Goal: Task Accomplishment & Management: Use online tool/utility

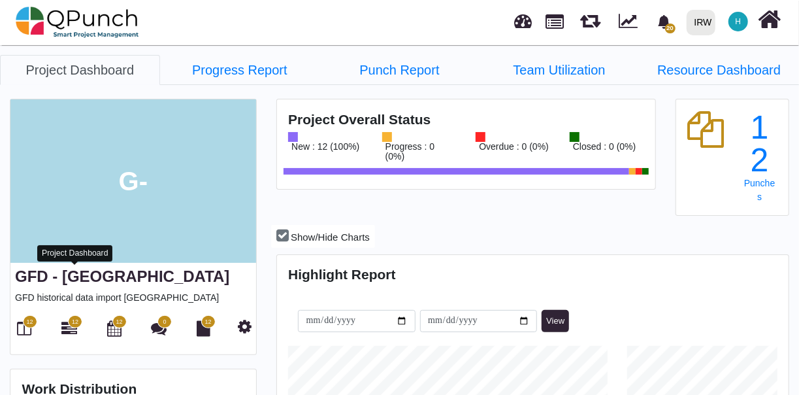
click at [77, 282] on link "GFD - [GEOGRAPHIC_DATA]" at bounding box center [122, 276] width 214 height 18
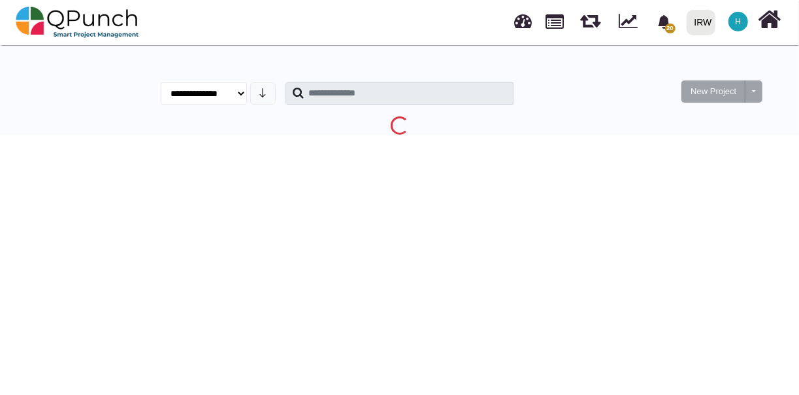
click at [761, 66] on div "New Project Toggle dropdown New Project Wiz" at bounding box center [709, 83] width 124 height 57
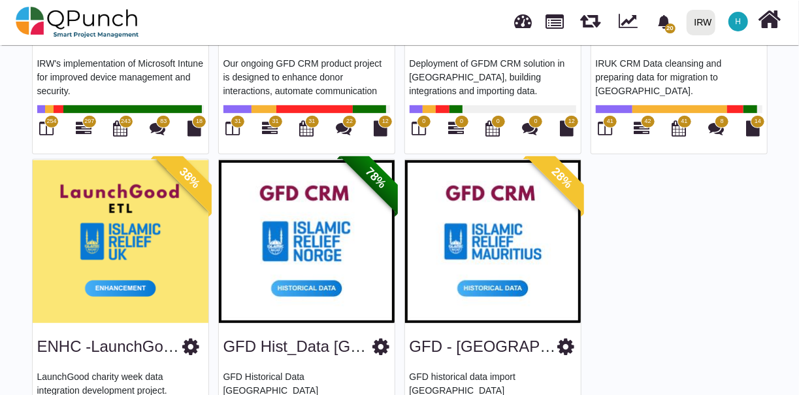
scroll to position [382, 0]
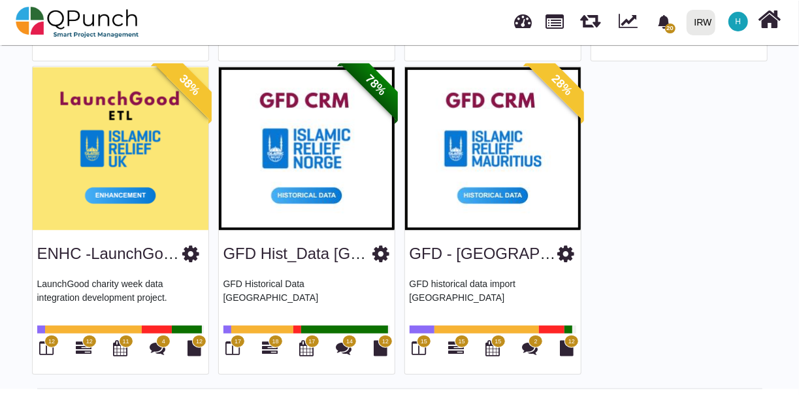
click at [298, 221] on img at bounding box center [307, 148] width 176 height 163
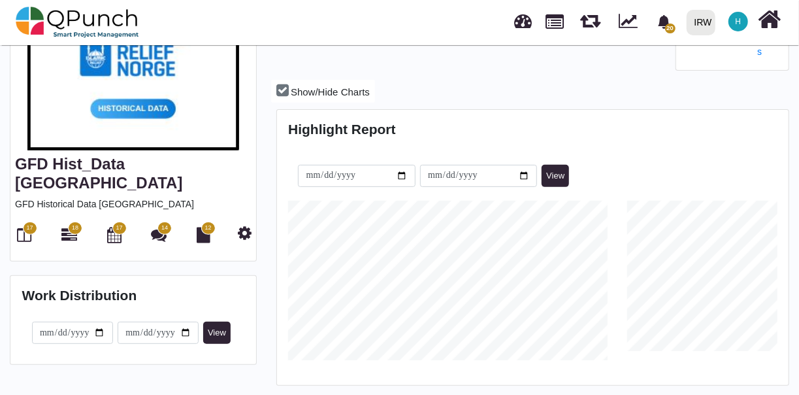
scroll to position [158, 0]
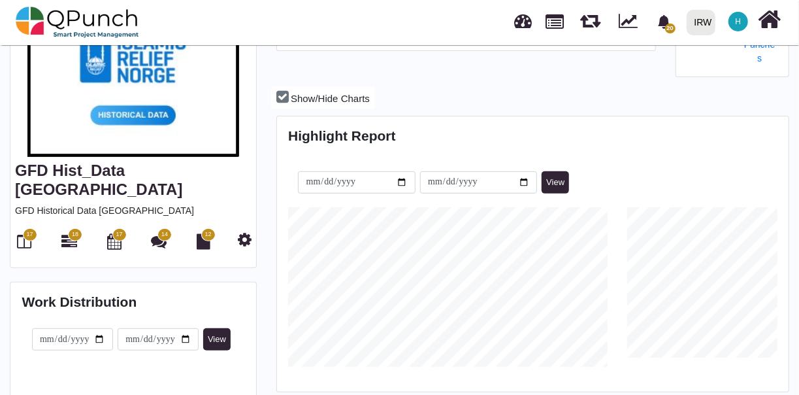
click at [27, 230] on span "17" at bounding box center [29, 234] width 7 height 9
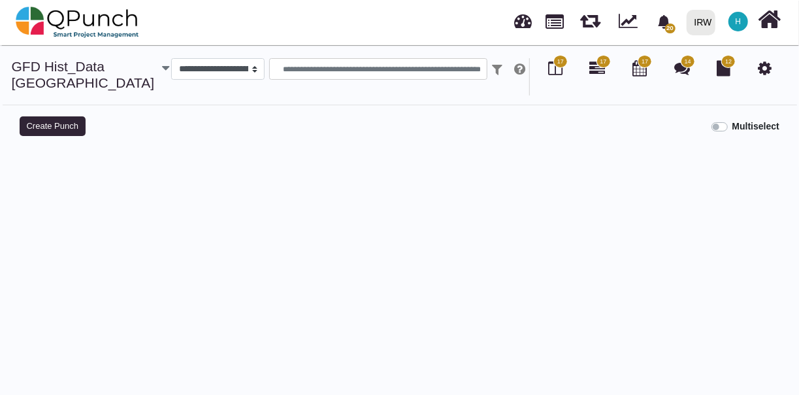
select select
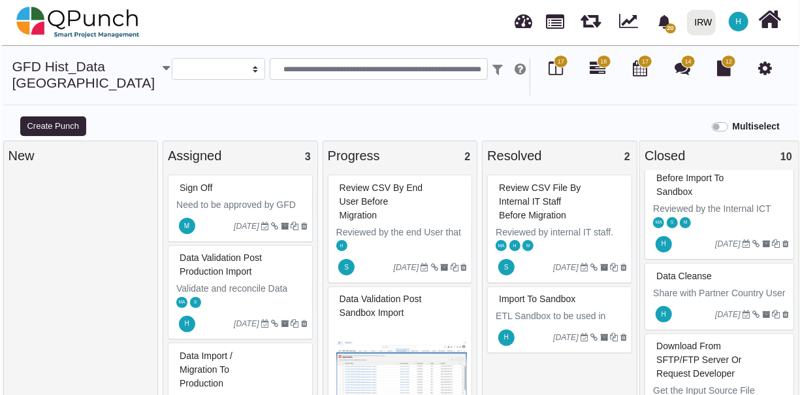
scroll to position [742, 0]
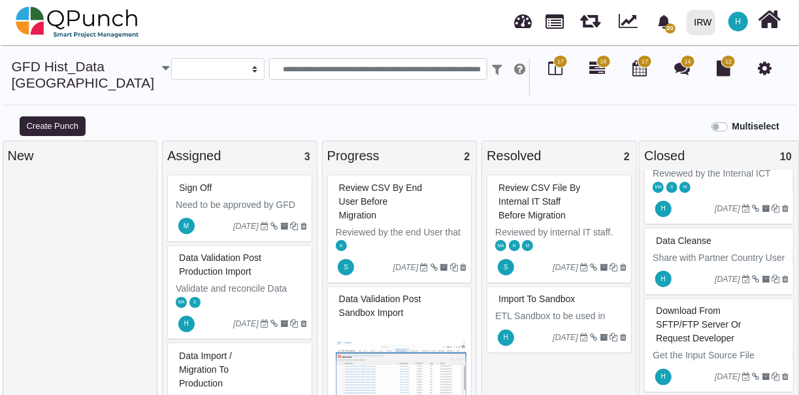
click at [710, 231] on div "Data Cleanse" at bounding box center [721, 241] width 136 height 20
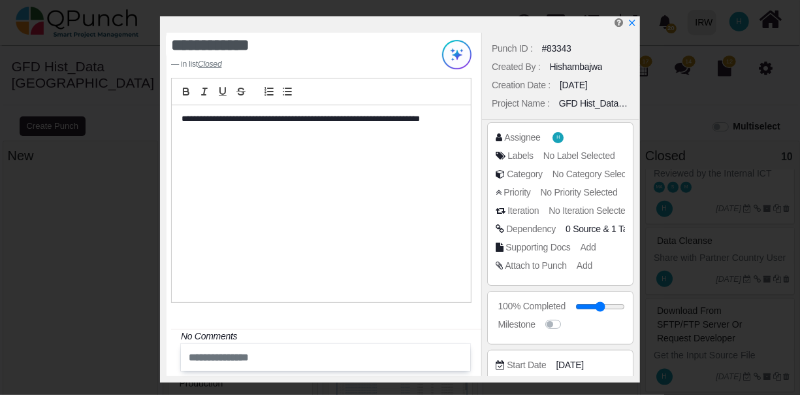
click at [452, 123] on p "**********" at bounding box center [318, 119] width 273 height 12
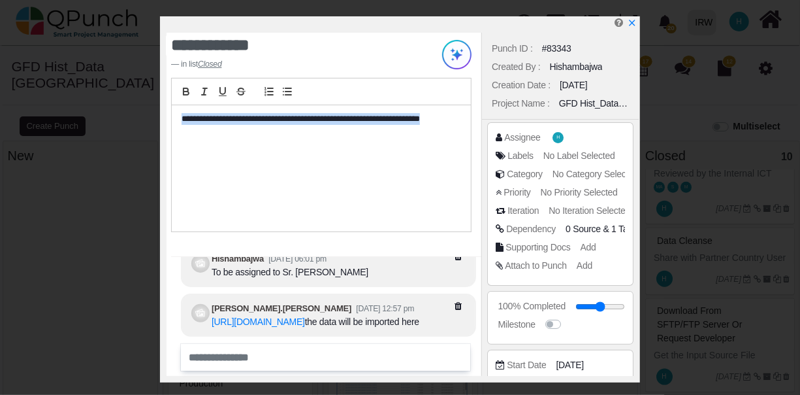
copy p "**********"
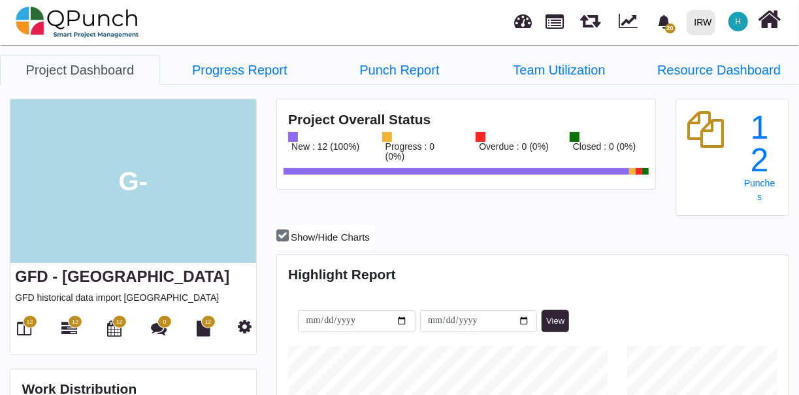
scroll to position [159, 169]
click at [246, 323] on icon at bounding box center [245, 326] width 14 height 16
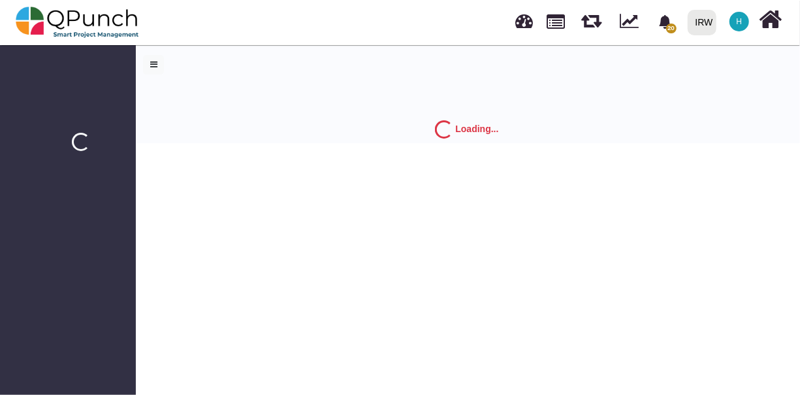
select select "*"
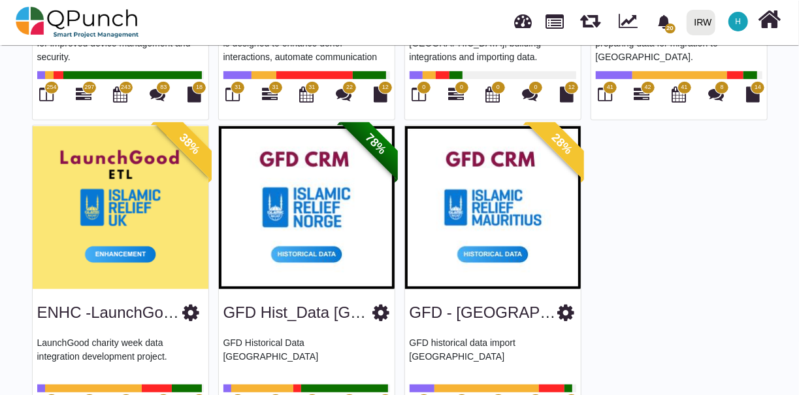
scroll to position [372, 0]
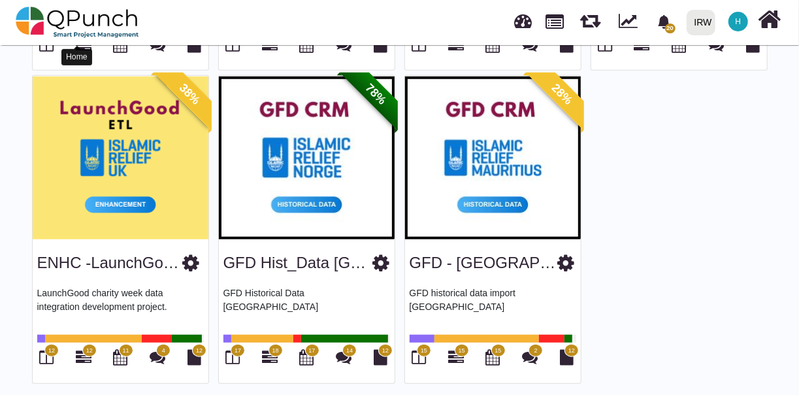
click at [54, 23] on img at bounding box center [77, 22] width 123 height 39
click at [48, 21] on img at bounding box center [77, 22] width 123 height 39
click at [48, 20] on img at bounding box center [77, 22] width 123 height 39
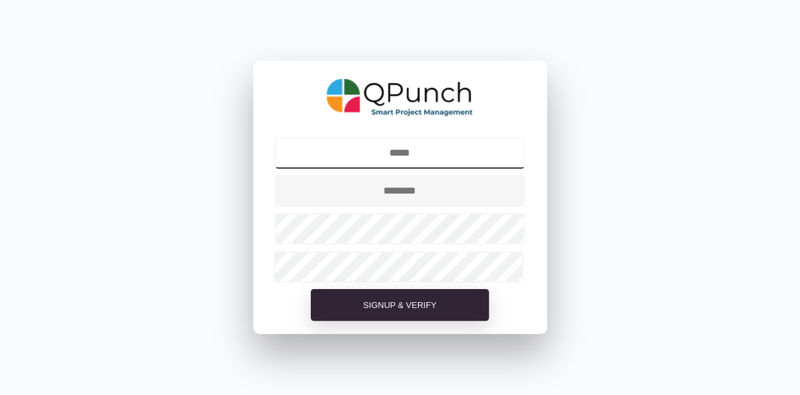
click at [423, 152] on input "text" at bounding box center [400, 152] width 250 height 31
type input "**********"
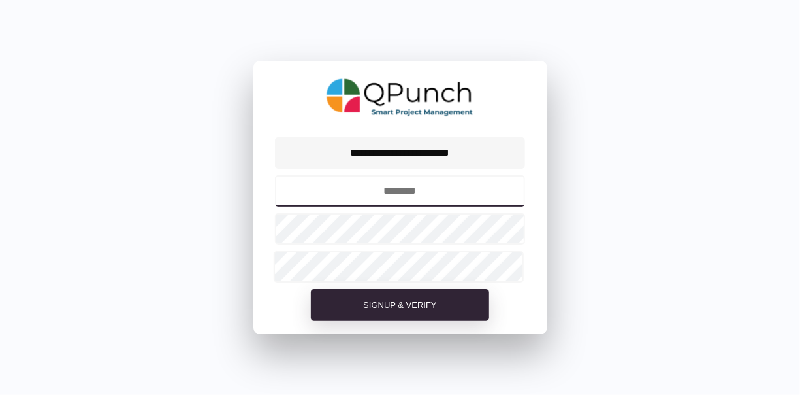
click at [401, 200] on input "text" at bounding box center [400, 190] width 250 height 31
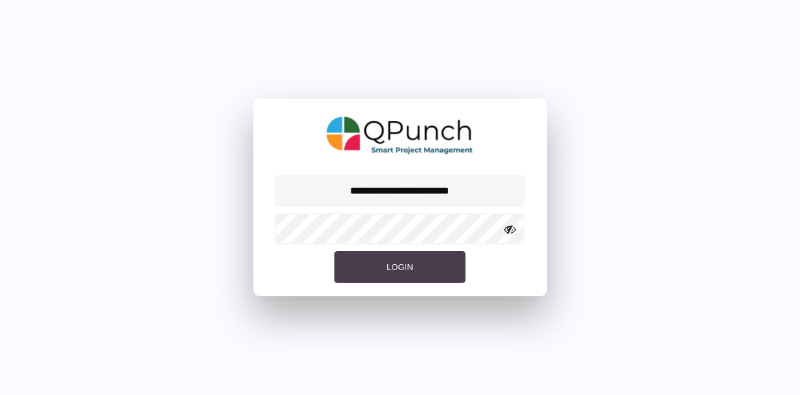
click at [414, 271] on button "Login" at bounding box center [400, 267] width 131 height 33
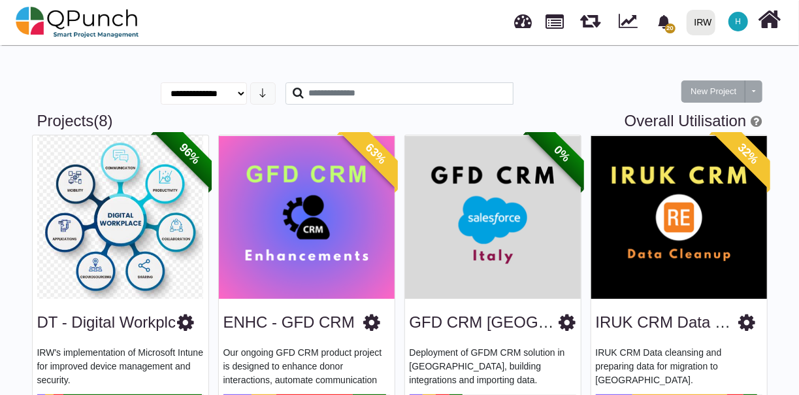
scroll to position [382, 0]
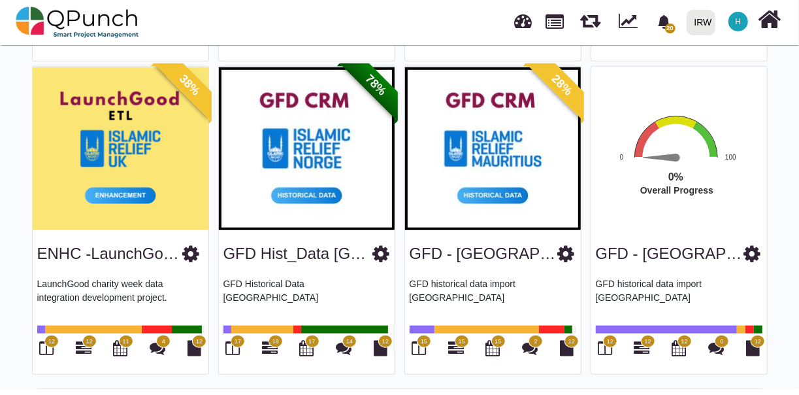
click at [695, 133] on rect "Interactive chart" at bounding box center [689, 175] width 203 height 122
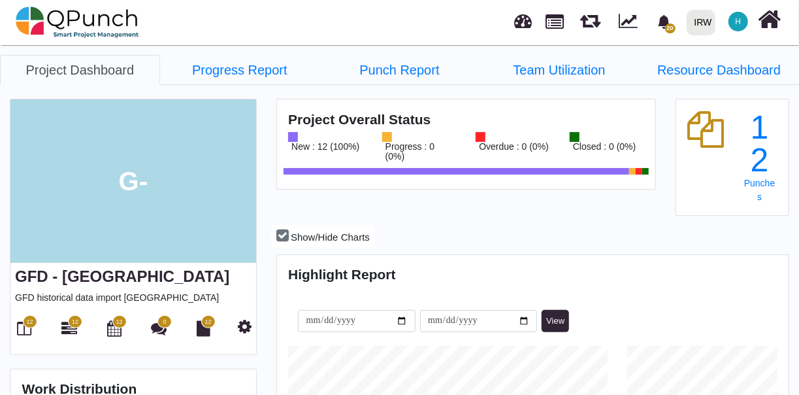
scroll to position [222, 509]
click at [245, 327] on icon at bounding box center [245, 326] width 14 height 16
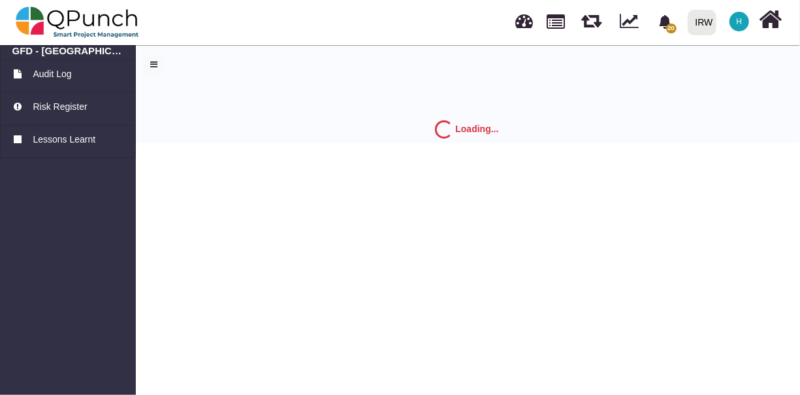
select select "*"
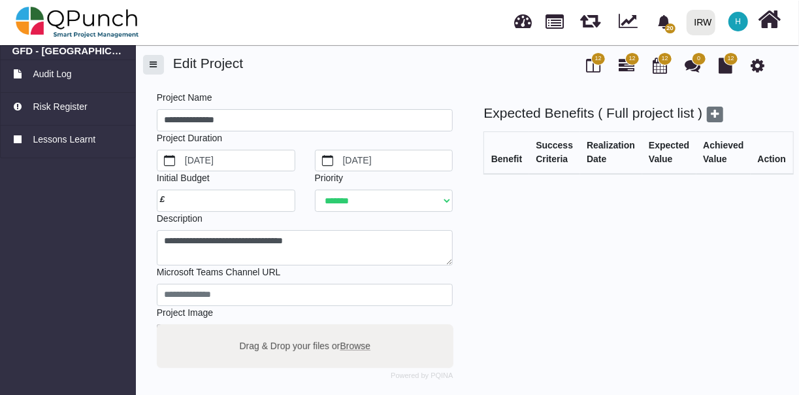
click at [154, 68] on span "button" at bounding box center [153, 64] width 7 height 8
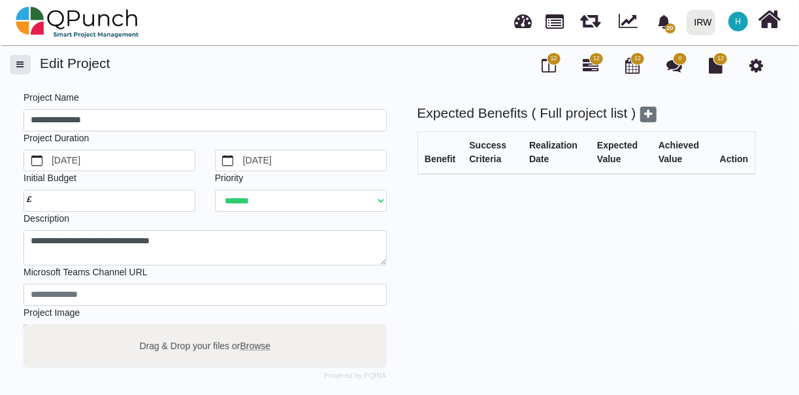
click at [21, 65] on span "button" at bounding box center [20, 64] width 7 height 8
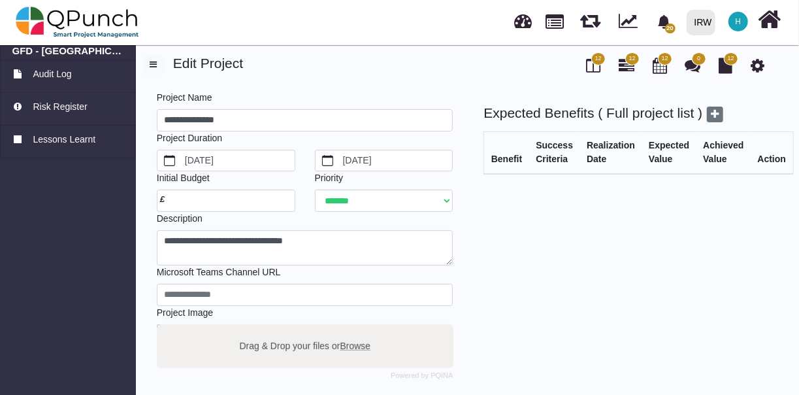
click at [596, 63] on span "12" at bounding box center [598, 58] width 14 height 13
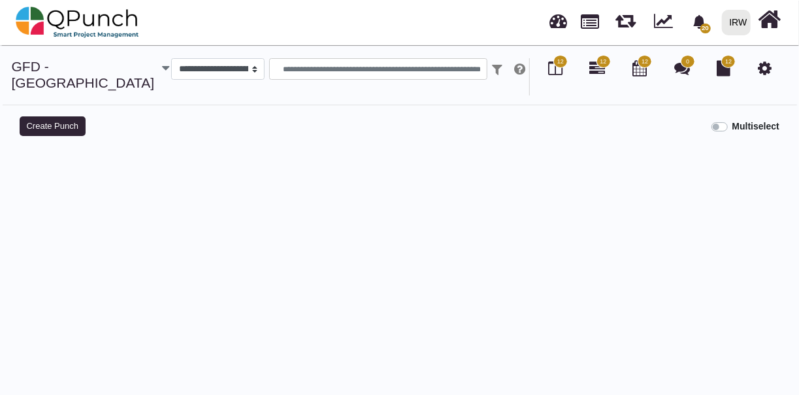
select select
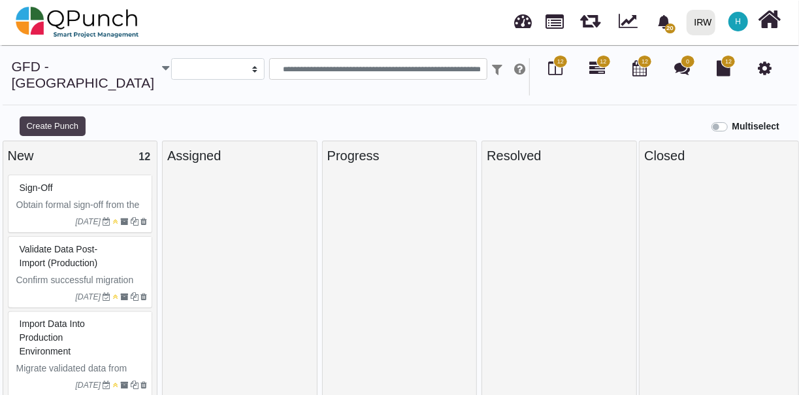
click at [47, 116] on button "Create Punch" at bounding box center [53, 126] width 66 height 20
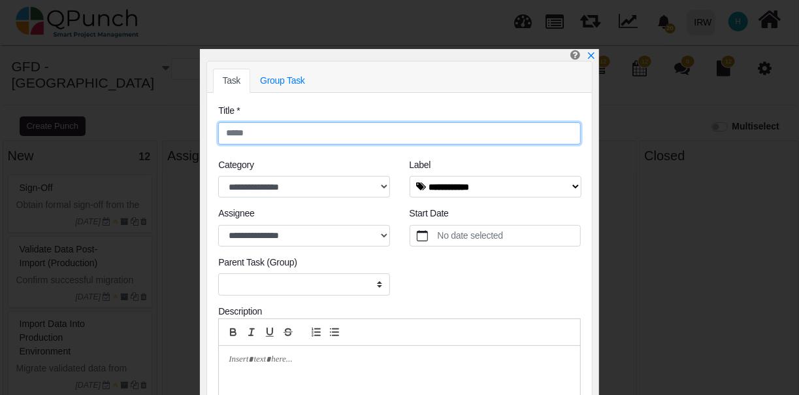
click at [336, 136] on input "text" at bounding box center [399, 133] width 363 height 22
paste input "**********"
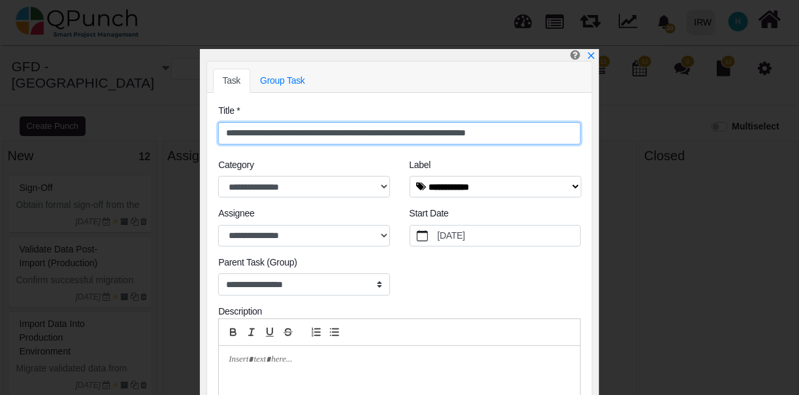
type input "**********"
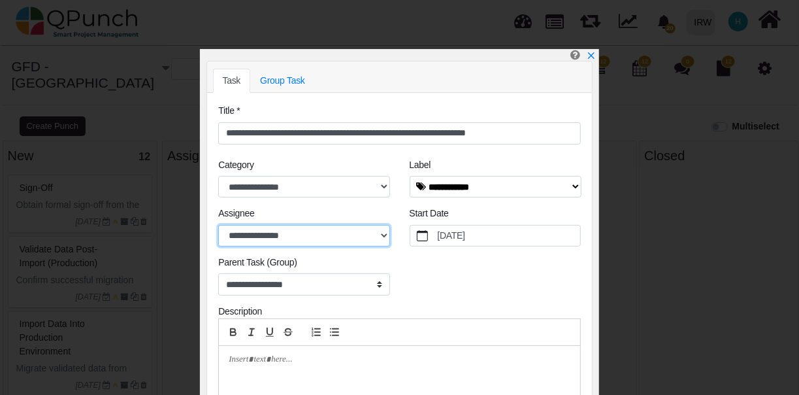
click at [320, 234] on select "**********" at bounding box center [304, 236] width 172 height 22
select select "**********"
click at [218, 225] on select "**********" at bounding box center [304, 236] width 172 height 22
click at [507, 235] on label "10/13/2025" at bounding box center [507, 235] width 145 height 21
click at [436, 235] on button "10/13/2025" at bounding box center [422, 235] width 25 height 21
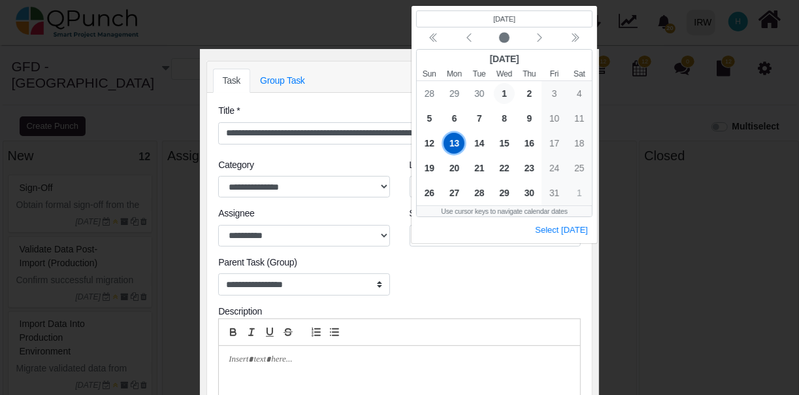
click at [503, 93] on span "1" at bounding box center [503, 93] width 21 height 21
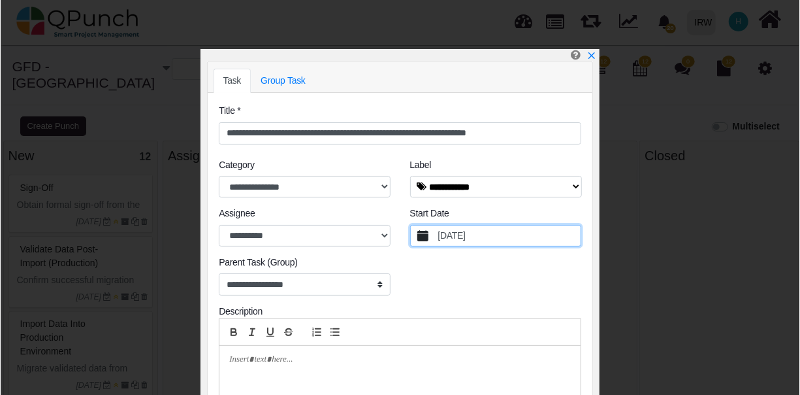
scroll to position [85, 0]
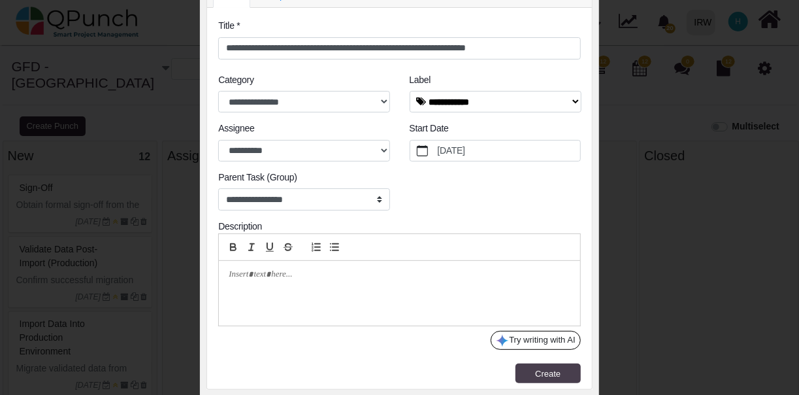
click at [538, 369] on span "Create" at bounding box center [547, 374] width 25 height 10
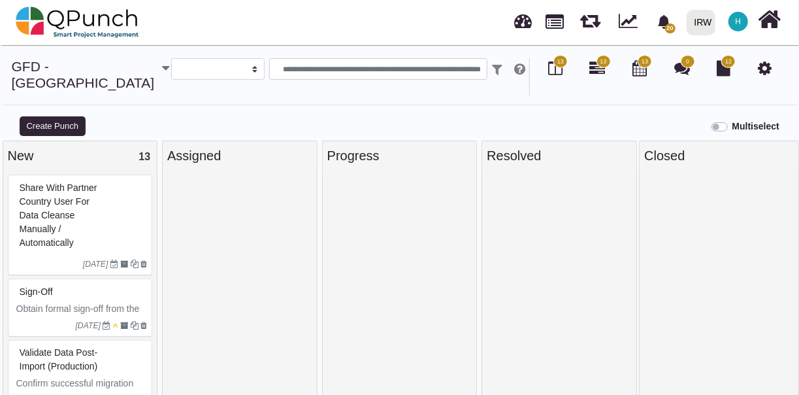
click at [761, 69] on icon at bounding box center [765, 68] width 14 height 16
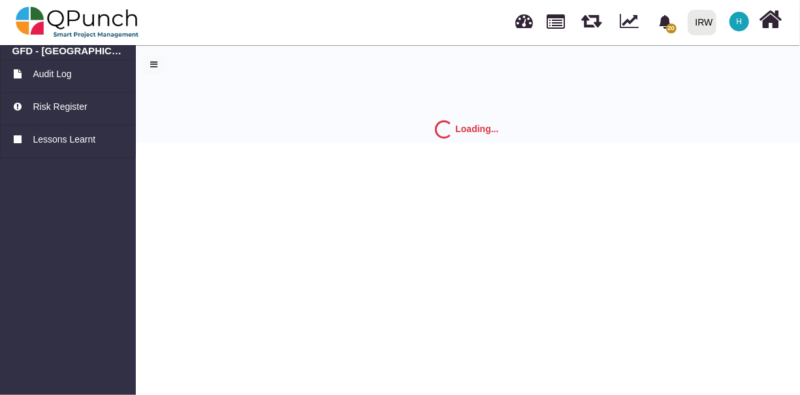
select select "*"
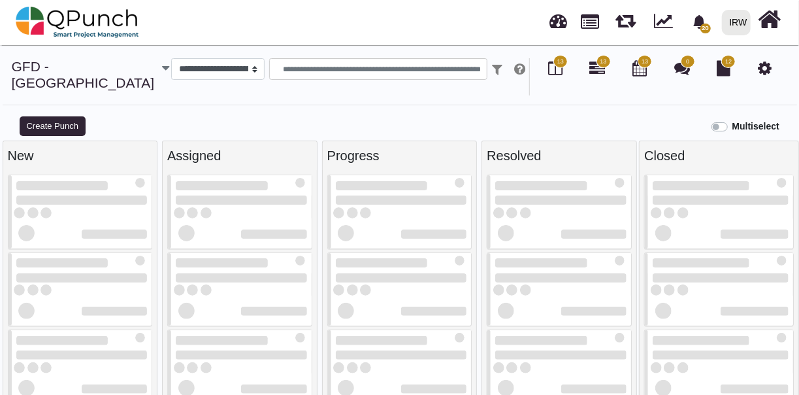
select select
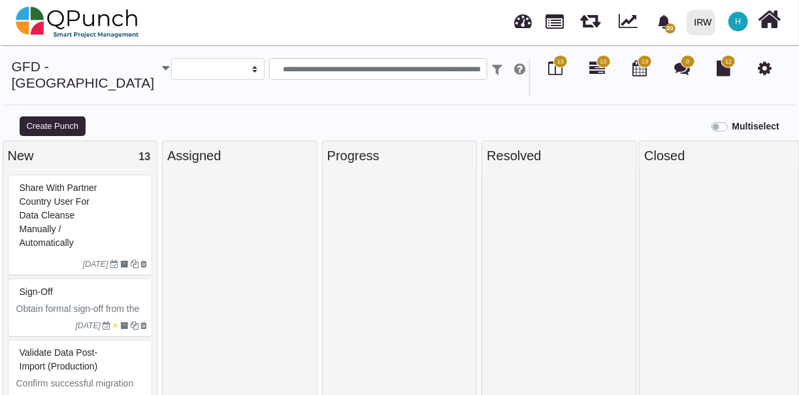
click at [96, 198] on div "Share with Partner Country User for data cleanse Manually / Automatically" at bounding box center [81, 215] width 131 height 75
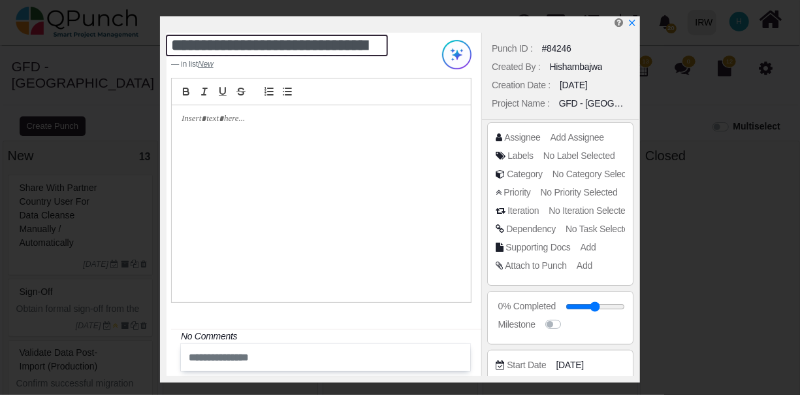
click at [335, 43] on textarea "**********" at bounding box center [277, 46] width 222 height 22
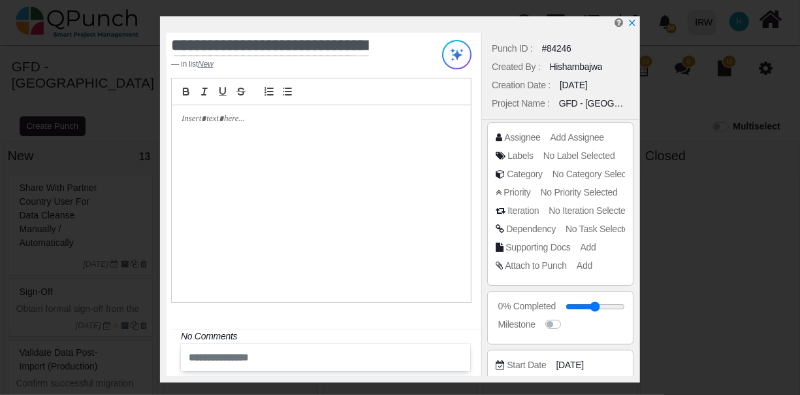
click at [271, 141] on div at bounding box center [321, 203] width 299 height 197
type button "bullet"
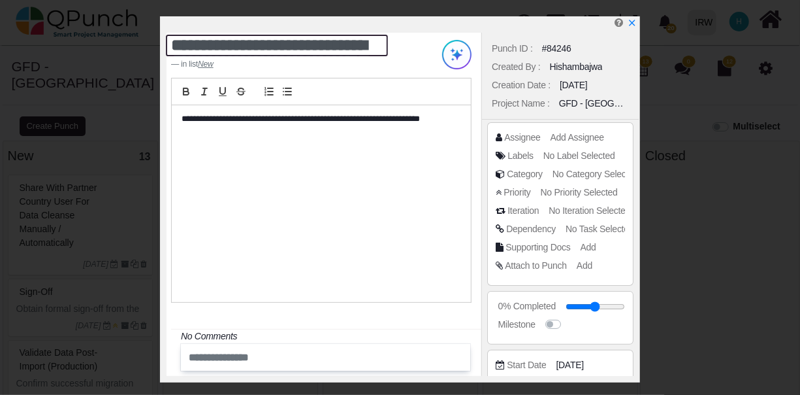
click at [295, 43] on textarea "**********" at bounding box center [277, 46] width 222 height 22
type textarea "**********"
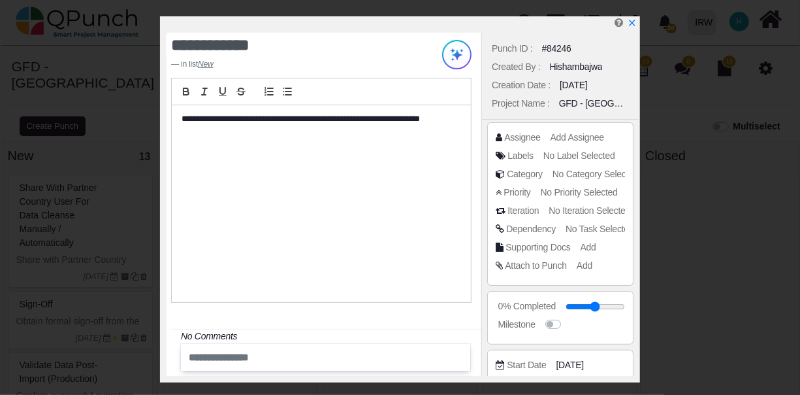
click at [416, 49] on div "**********" at bounding box center [294, 53] width 267 height 33
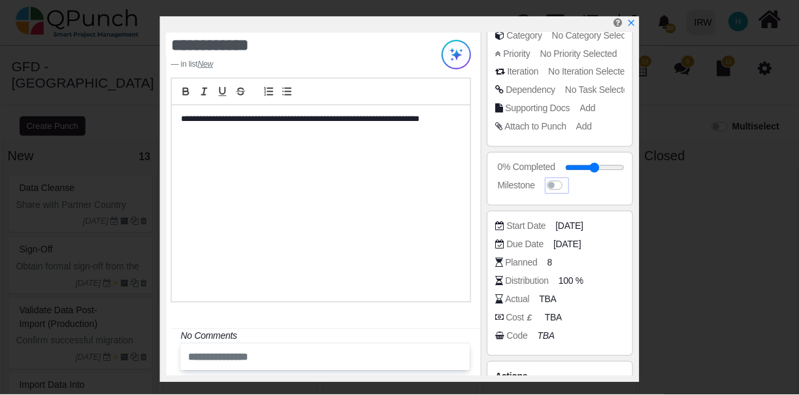
scroll to position [163, 0]
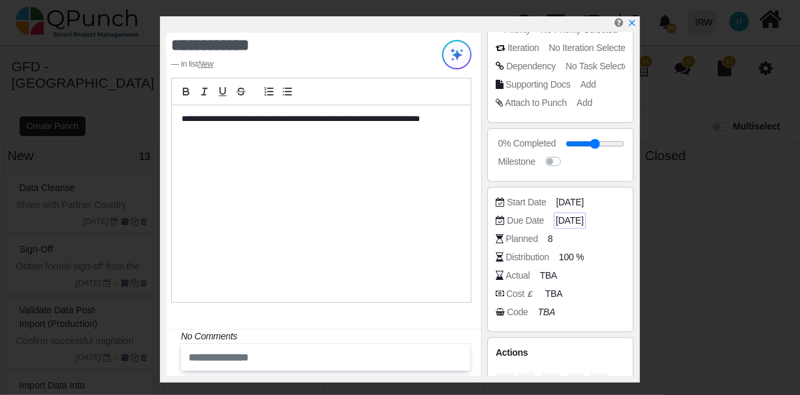
click at [577, 220] on span "[DATE]" at bounding box center [569, 221] width 27 height 14
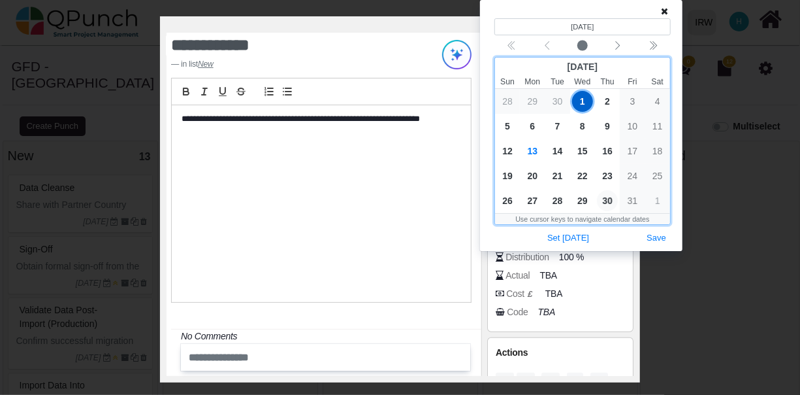
click at [612, 196] on span "30" at bounding box center [607, 200] width 21 height 21
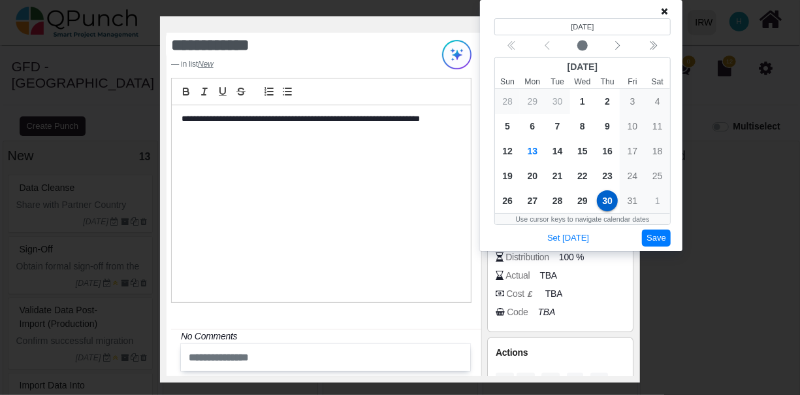
click at [661, 240] on button "Save" at bounding box center [656, 238] width 29 height 18
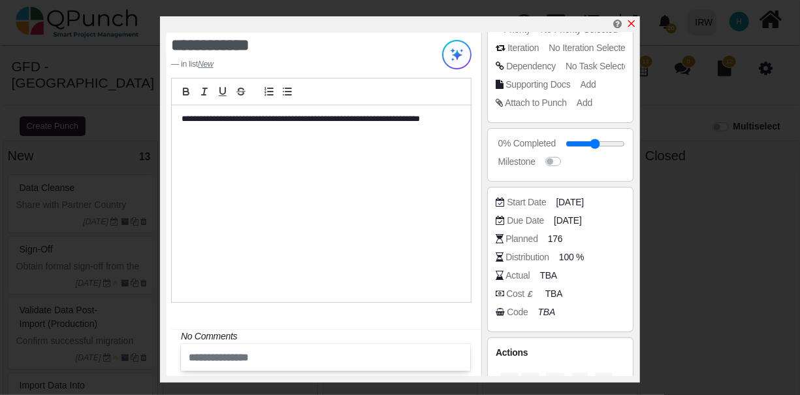
click at [633, 26] on icon "x" at bounding box center [632, 23] width 7 height 7
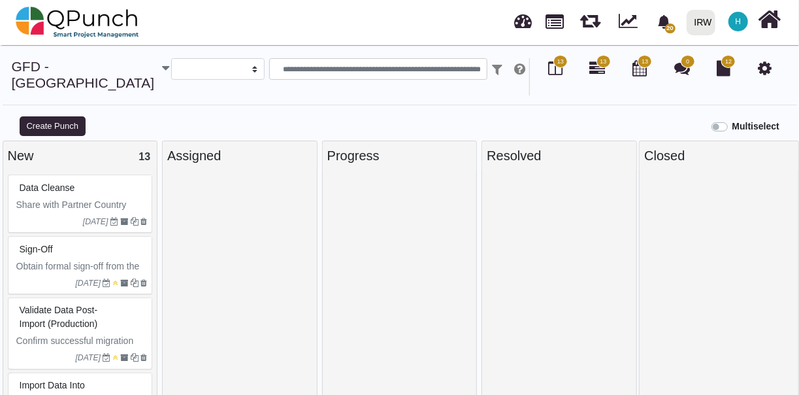
click at [597, 67] on span "13" at bounding box center [604, 61] width 14 height 13
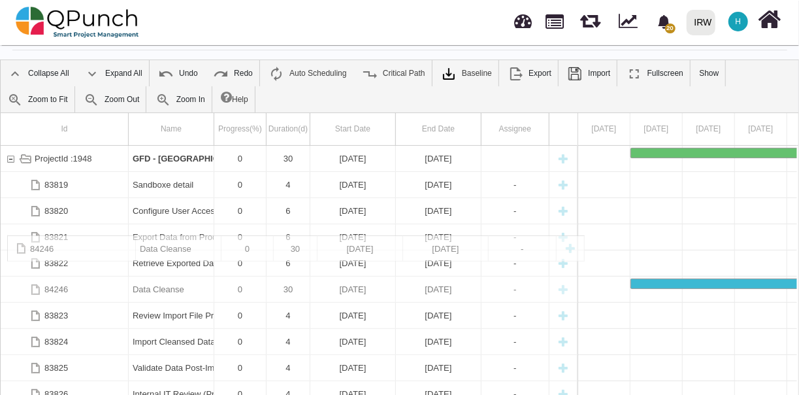
drag, startPoint x: 91, startPoint y: 376, endPoint x: 103, endPoint y: 242, distance: 134.4
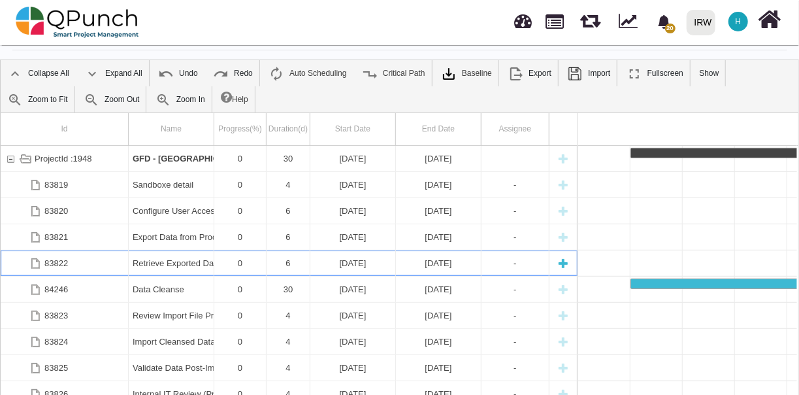
scroll to position [0, 405]
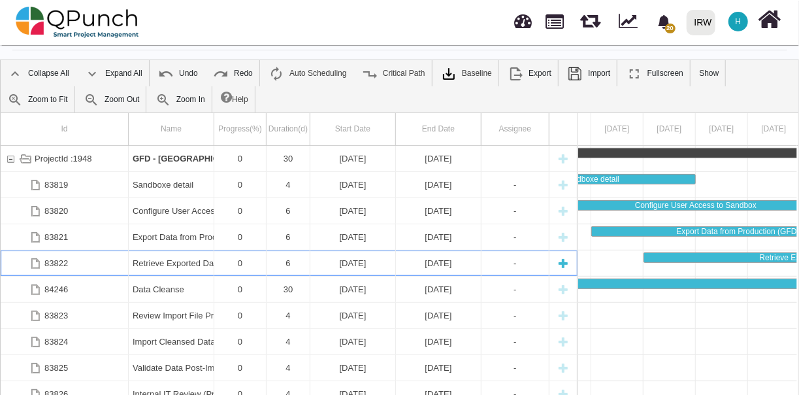
click at [162, 250] on div "Retrieve Exported Data" at bounding box center [171, 262] width 77 height 25
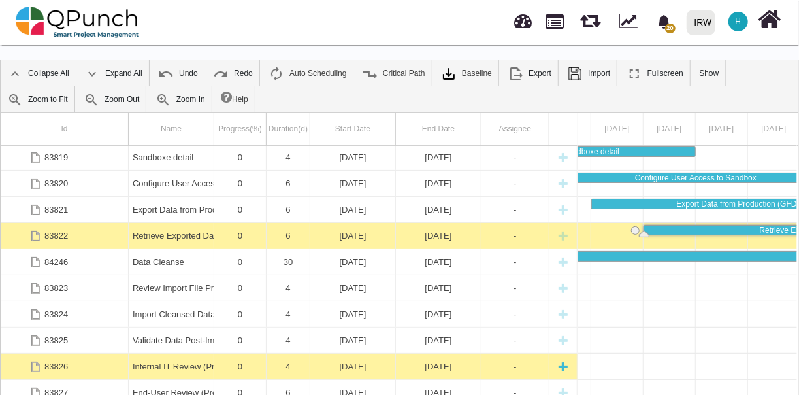
scroll to position [0, 0]
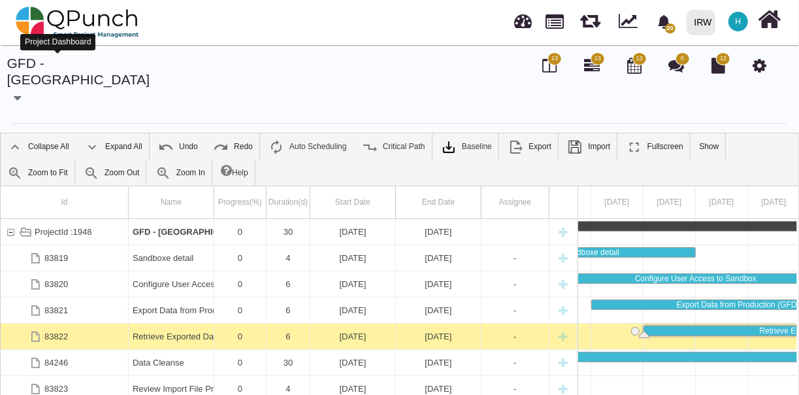
click at [31, 65] on link "GFD - [GEOGRAPHIC_DATA]" at bounding box center [78, 71] width 143 height 31
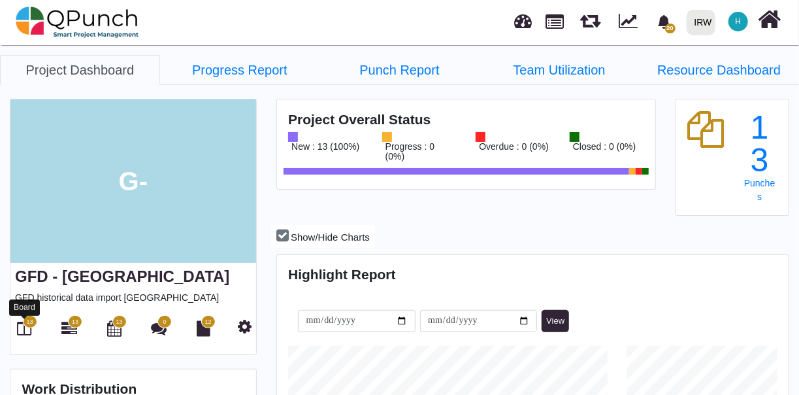
click at [25, 329] on icon at bounding box center [25, 328] width 14 height 16
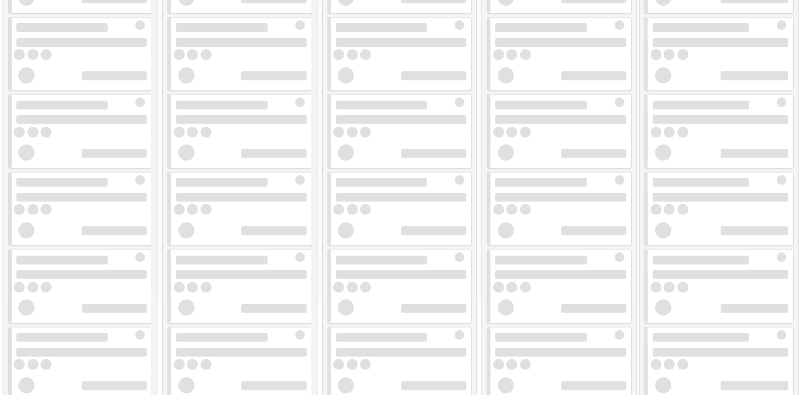
select select
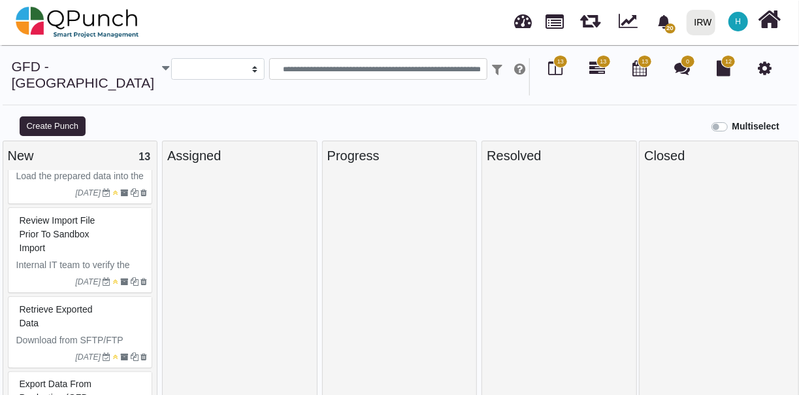
click at [73, 304] on span "Retrieve Exported Data" at bounding box center [56, 316] width 73 height 24
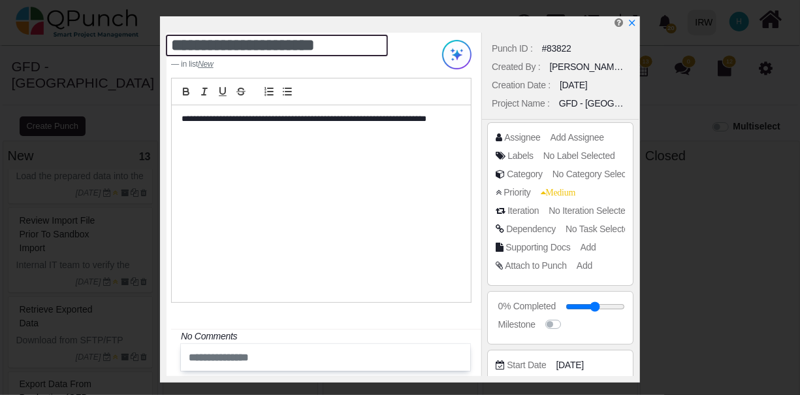
click at [303, 46] on textarea "**********" at bounding box center [277, 46] width 222 height 22
click at [303, 47] on textarea "**********" at bounding box center [277, 46] width 222 height 22
click at [280, 46] on textarea "**********" at bounding box center [277, 46] width 222 height 22
type textarea "**********"
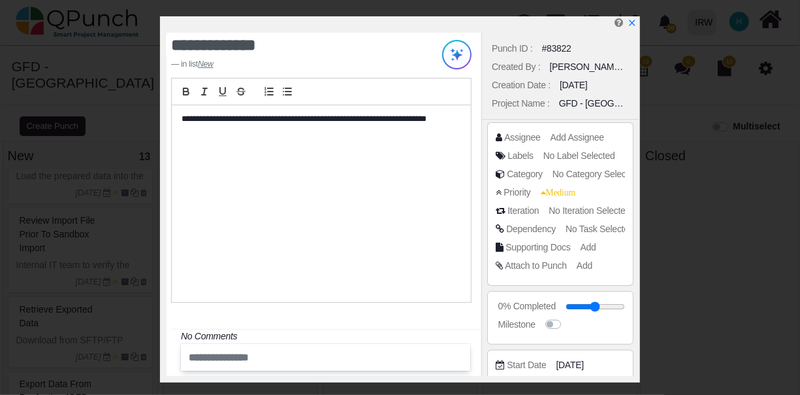
click at [310, 142] on div "**********" at bounding box center [321, 203] width 299 height 197
click at [567, 137] on span "Add Assignee" at bounding box center [580, 137] width 54 height 10
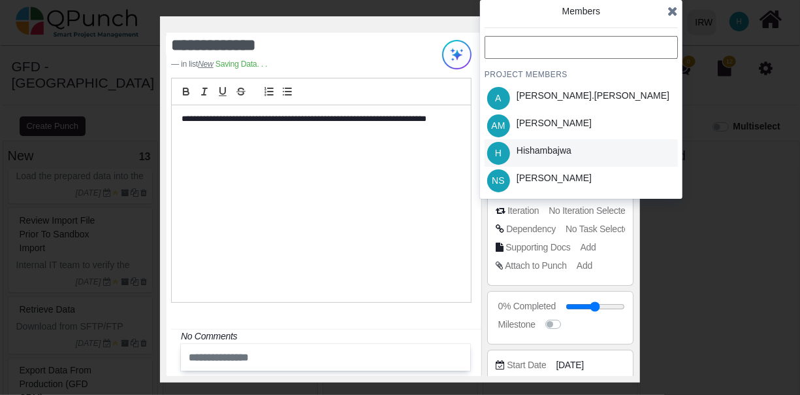
click at [559, 153] on div "Hishambajwa" at bounding box center [544, 151] width 55 height 14
click at [672, 16] on icon at bounding box center [673, 11] width 10 height 13
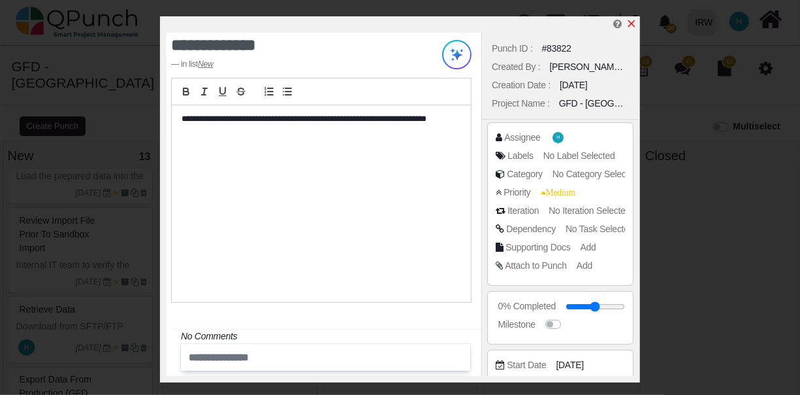
click at [634, 24] on icon "x" at bounding box center [632, 23] width 10 height 10
type input "**"
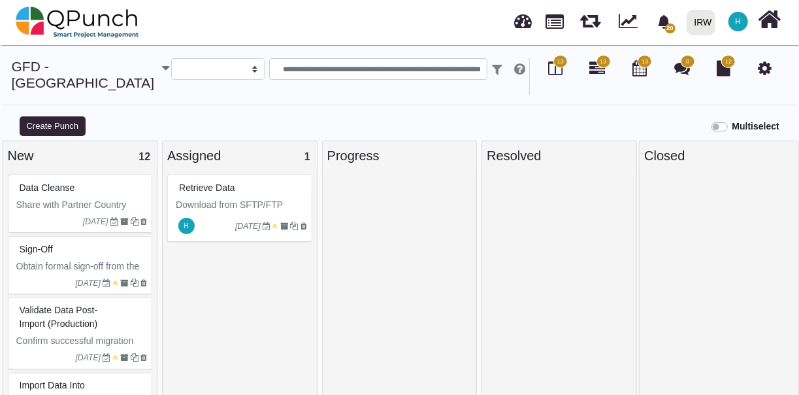
click at [600, 65] on span "13" at bounding box center [603, 61] width 7 height 9
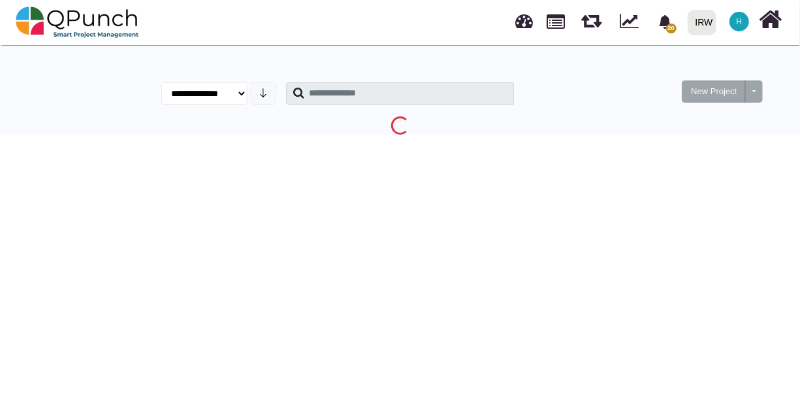
click at [648, 139] on html "20 Notification Clear Data validation post sandbox import [PERSON_NAME].[PERSON…" at bounding box center [400, 69] width 800 height 139
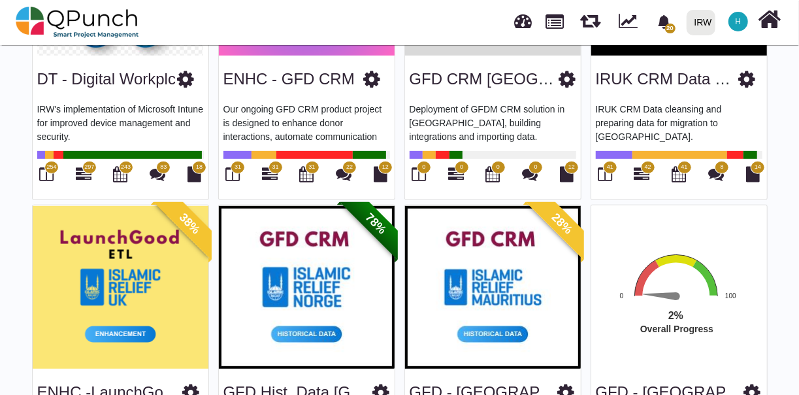
scroll to position [382, 0]
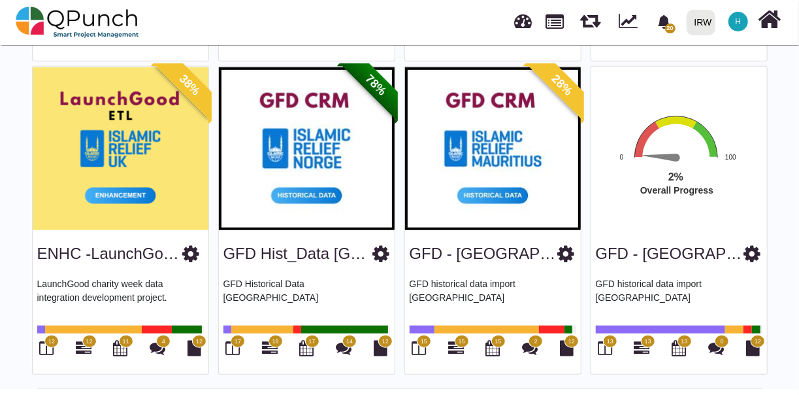
click at [664, 199] on rect "Interactive chart" at bounding box center [689, 175] width 203 height 122
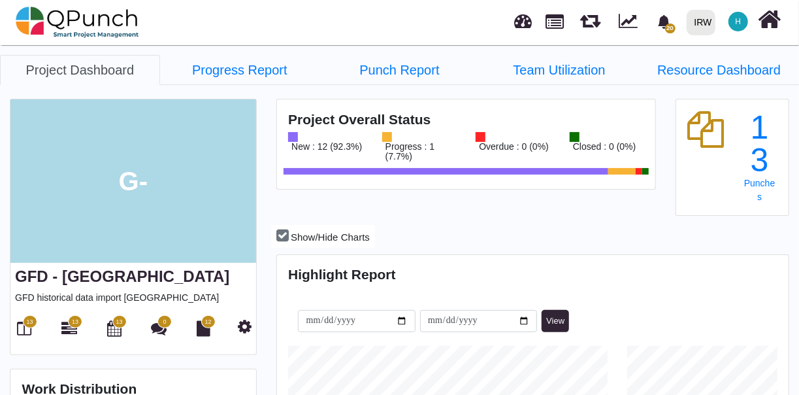
scroll to position [222, 509]
click at [242, 325] on icon at bounding box center [245, 326] width 14 height 16
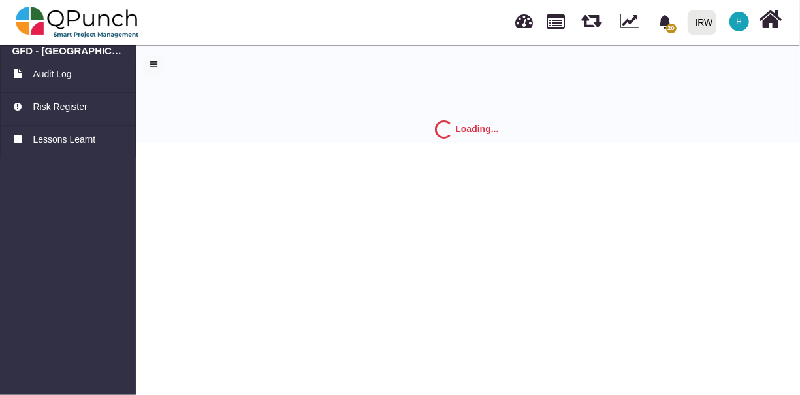
select select "*"
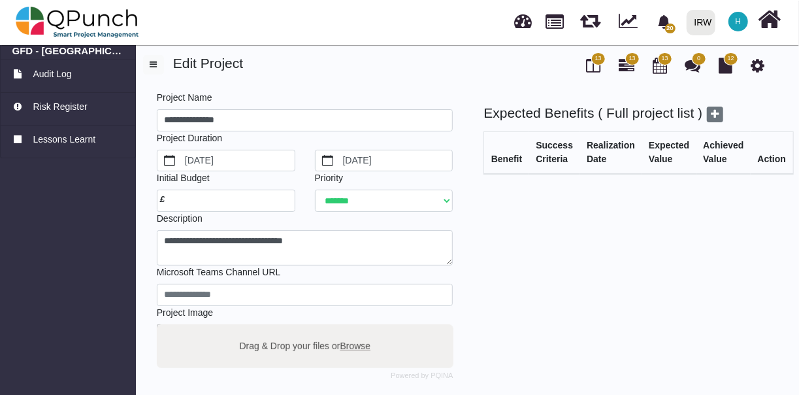
click at [760, 69] on icon at bounding box center [758, 65] width 14 height 16
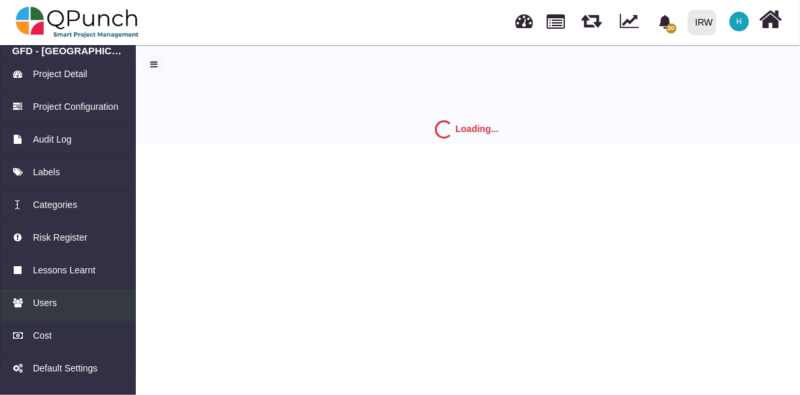
click at [63, 299] on div "Users" at bounding box center [68, 303] width 112 height 14
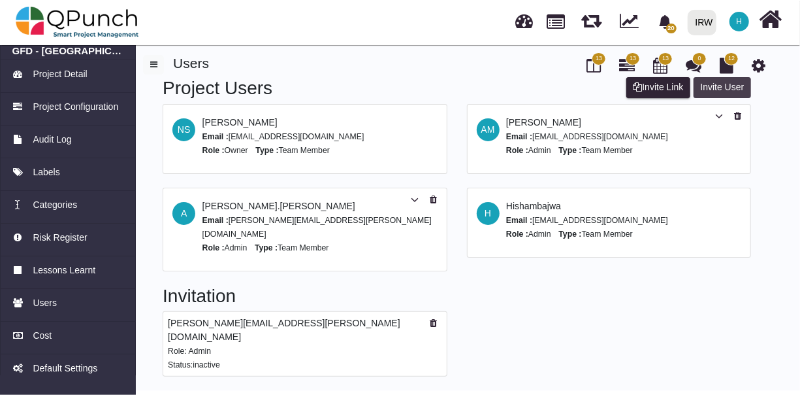
click at [718, 88] on button "Invite User" at bounding box center [722, 87] width 57 height 21
select select "*"
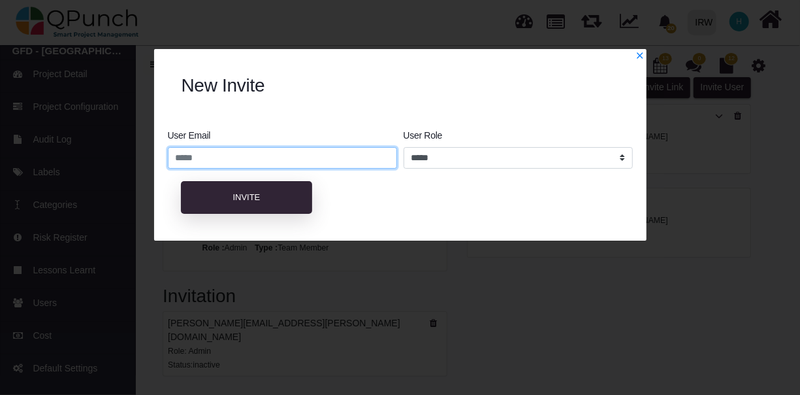
click at [289, 157] on input "email" at bounding box center [282, 158] width 229 height 22
paste input "**********"
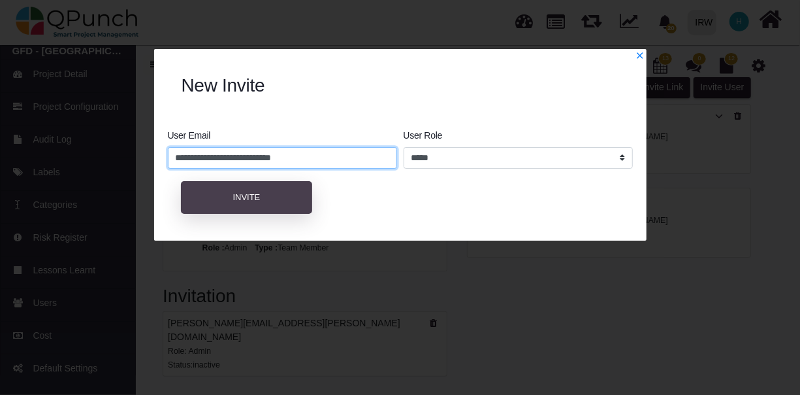
type input "**********"
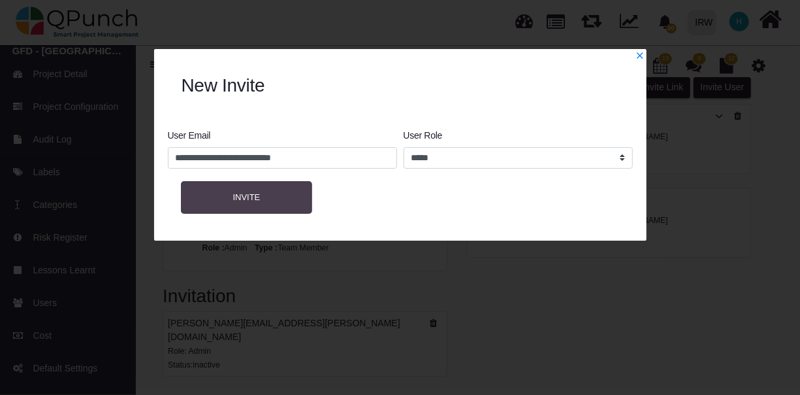
click at [247, 192] on span "Invite" at bounding box center [246, 197] width 27 height 10
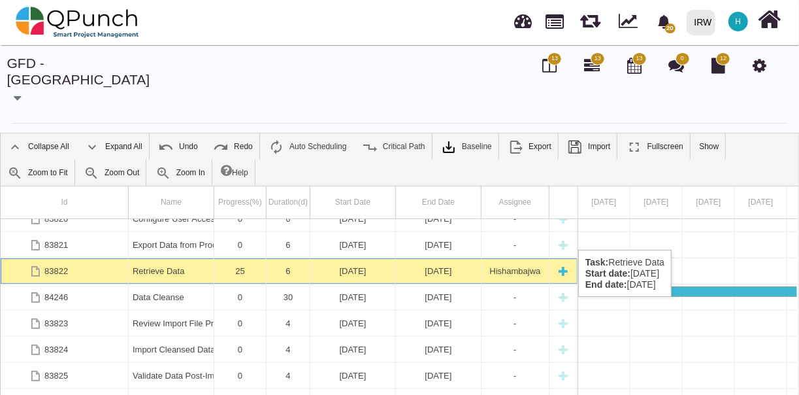
scroll to position [65, 0]
click at [187, 258] on div "Retrieve Data" at bounding box center [171, 270] width 77 height 25
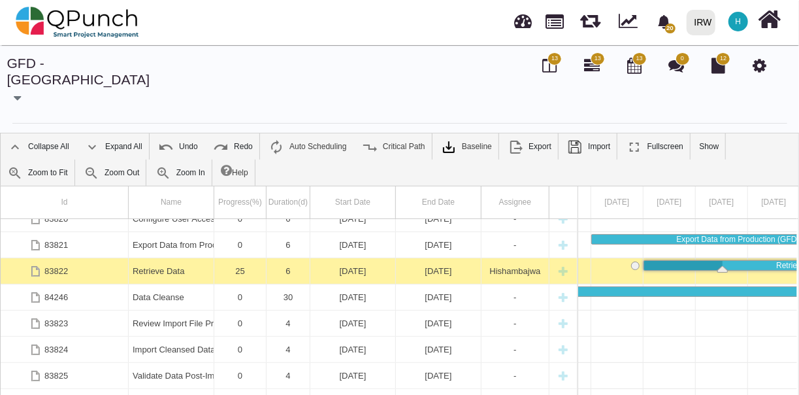
click at [187, 258] on div "Retrieve Data" at bounding box center [171, 270] width 77 height 25
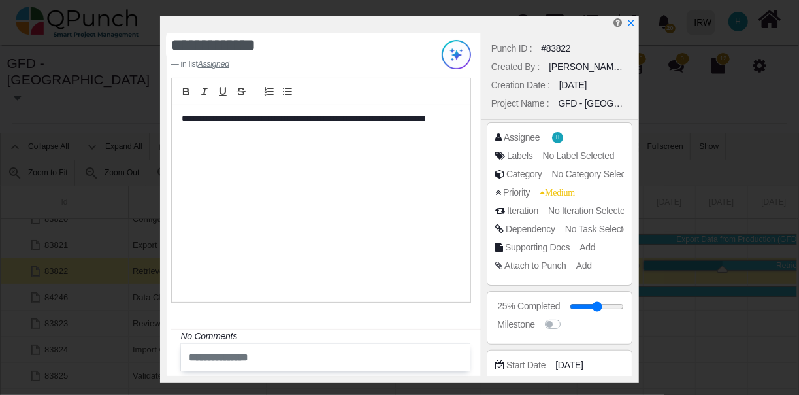
click at [594, 226] on span "No Task Selected" at bounding box center [599, 228] width 68 height 10
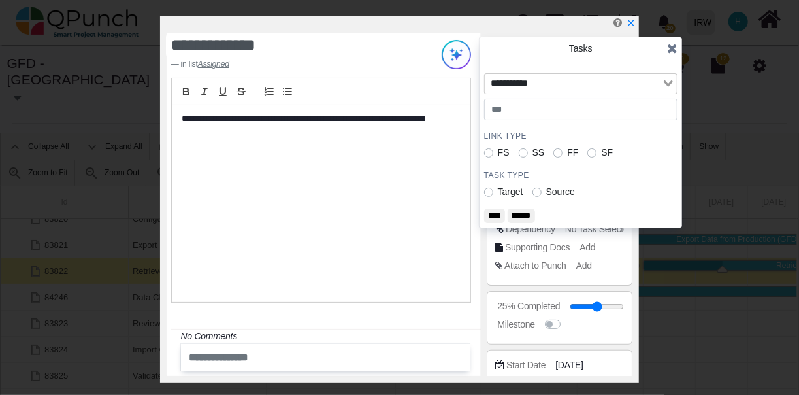
click at [498, 150] on label "FS" at bounding box center [504, 153] width 12 height 14
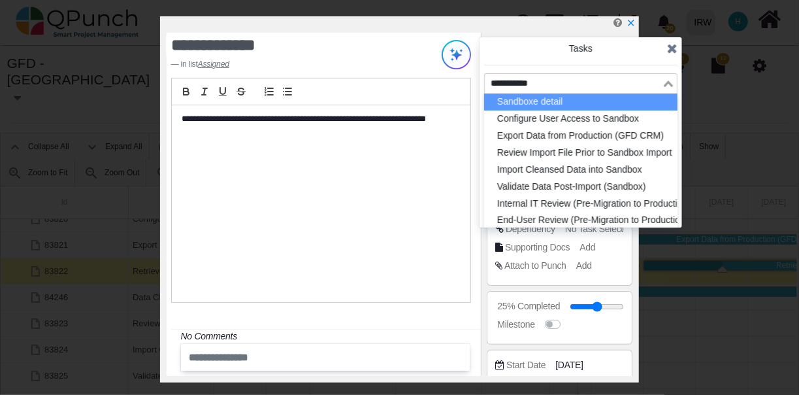
click at [671, 81] on icon "Search for option" at bounding box center [668, 83] width 9 height 7
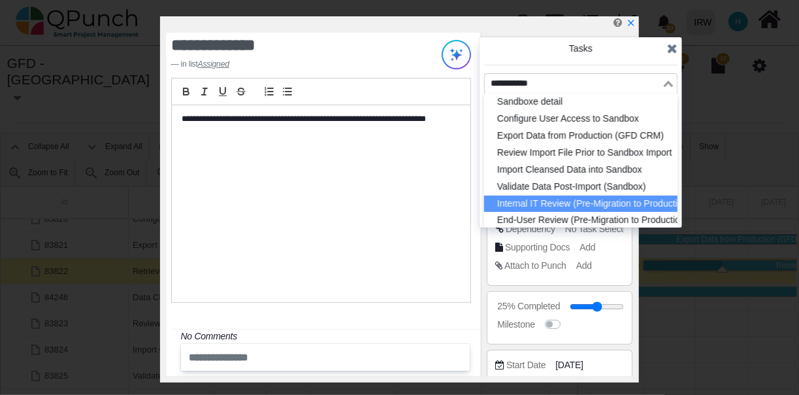
scroll to position [80, 0]
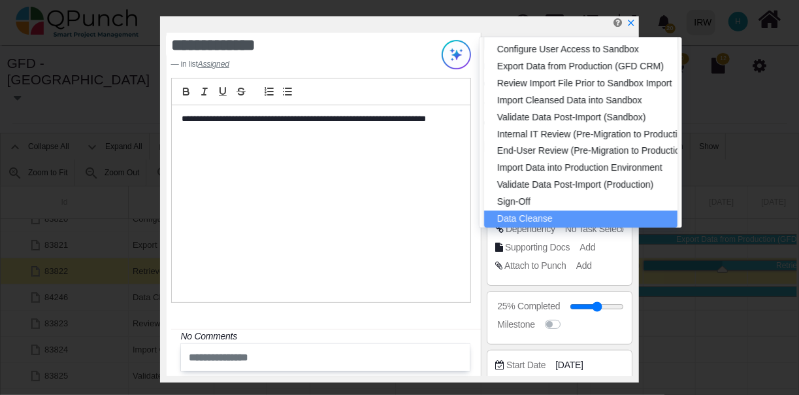
click at [561, 210] on li "Data Cleanse" at bounding box center [580, 218] width 193 height 17
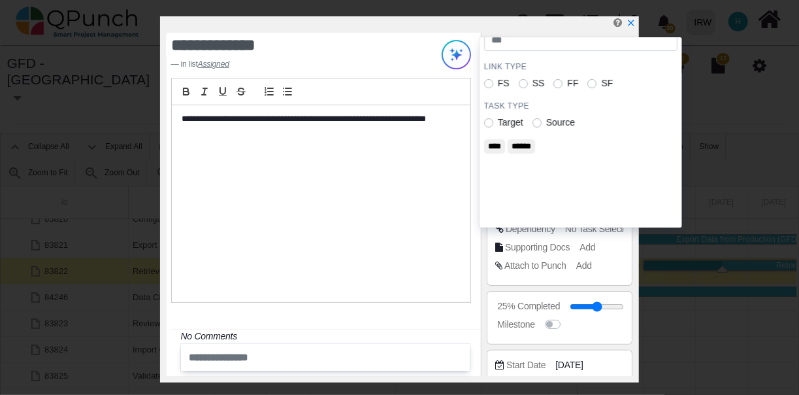
scroll to position [0, 0]
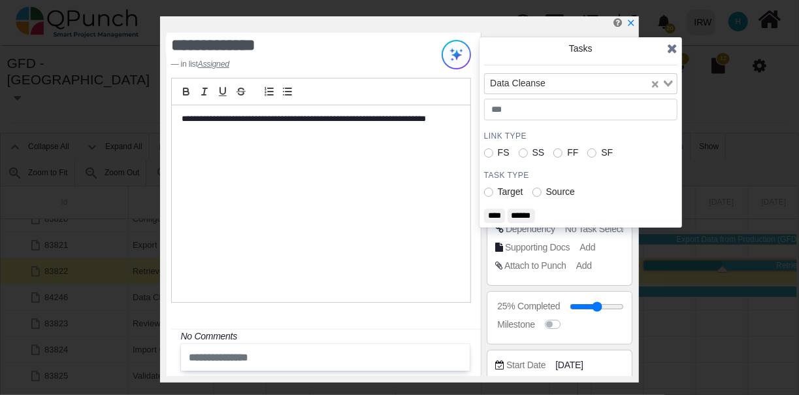
click at [498, 187] on label "Target" at bounding box center [510, 192] width 25 height 14
click at [499, 212] on input "****" at bounding box center [494, 215] width 21 height 14
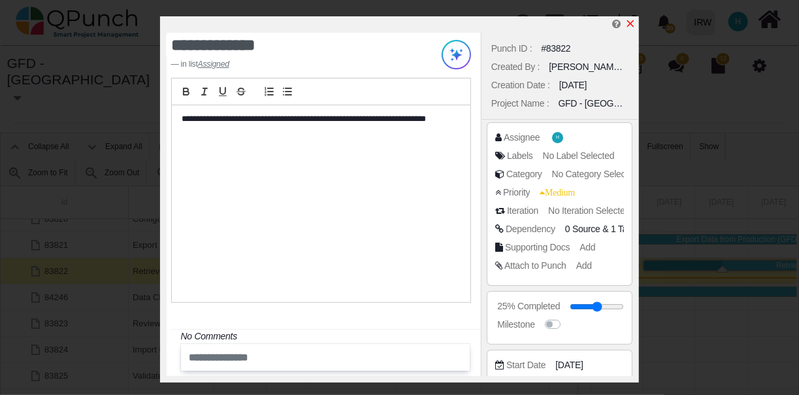
click at [631, 22] on icon "x" at bounding box center [630, 23] width 10 height 10
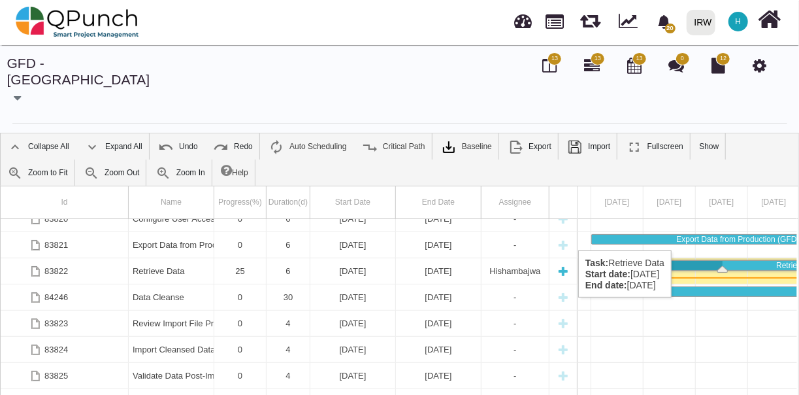
click at [354, 258] on div "[DATE]" at bounding box center [352, 270] width 77 height 25
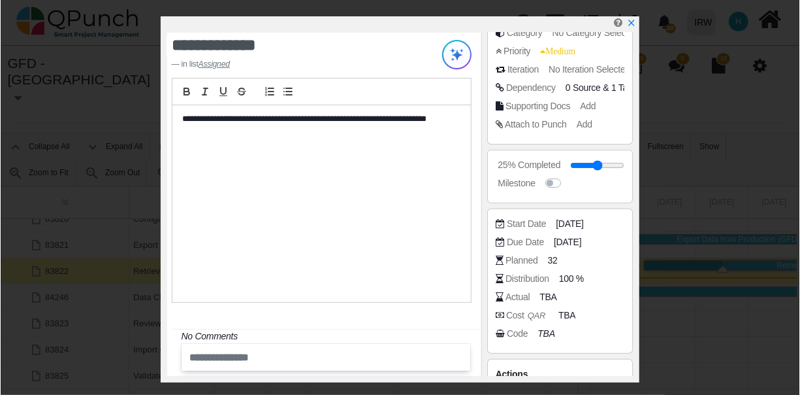
scroll to position [142, 0]
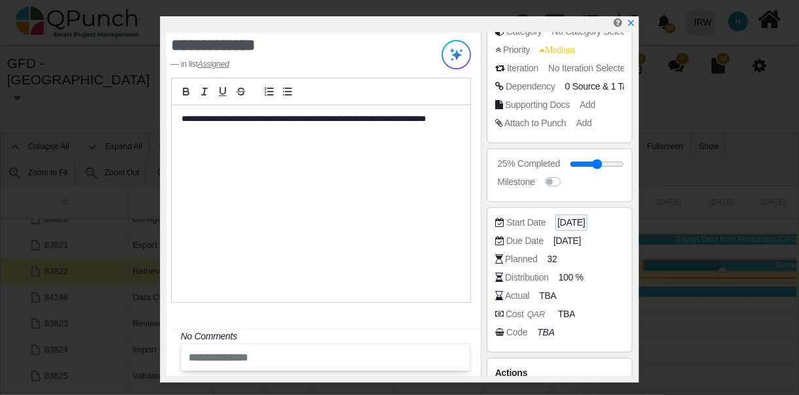
click at [573, 220] on span "[DATE]" at bounding box center [570, 223] width 27 height 14
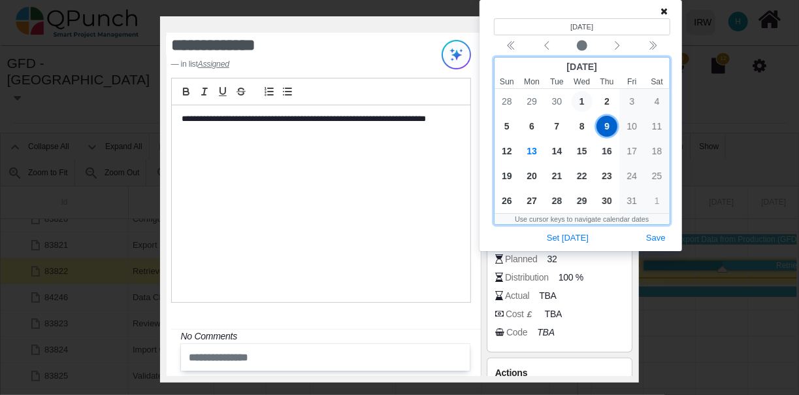
click at [580, 104] on span "1" at bounding box center [582, 101] width 21 height 21
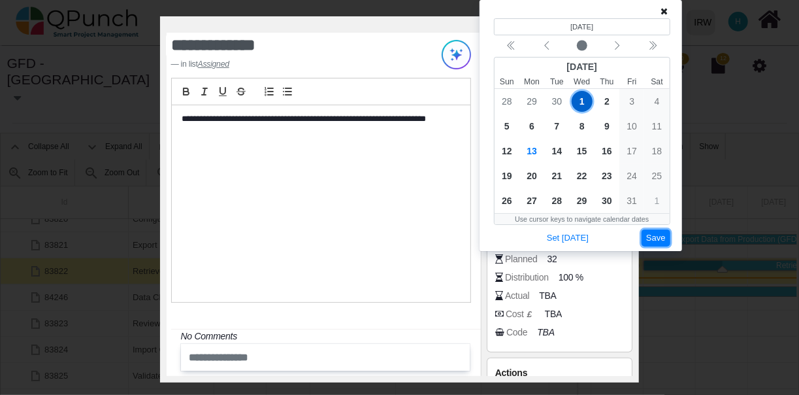
click at [655, 233] on button "Save" at bounding box center [656, 238] width 29 height 18
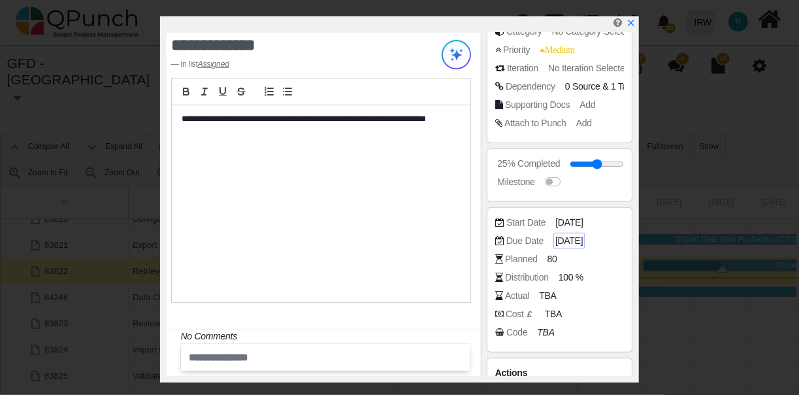
click at [563, 238] on span "[DATE]" at bounding box center [568, 241] width 27 height 14
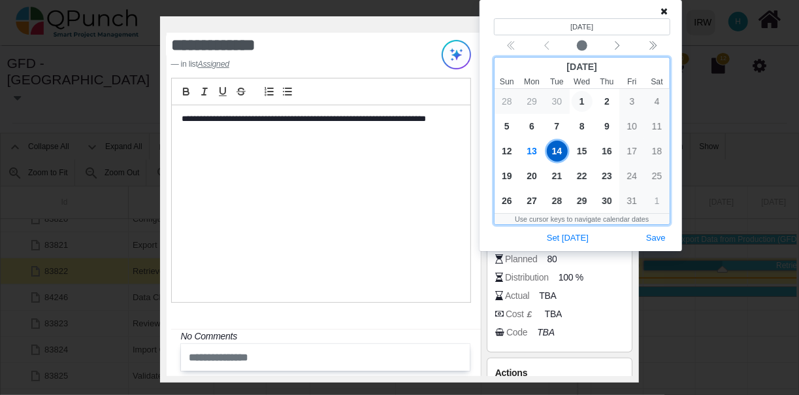
click at [581, 98] on span "1" at bounding box center [582, 101] width 21 height 21
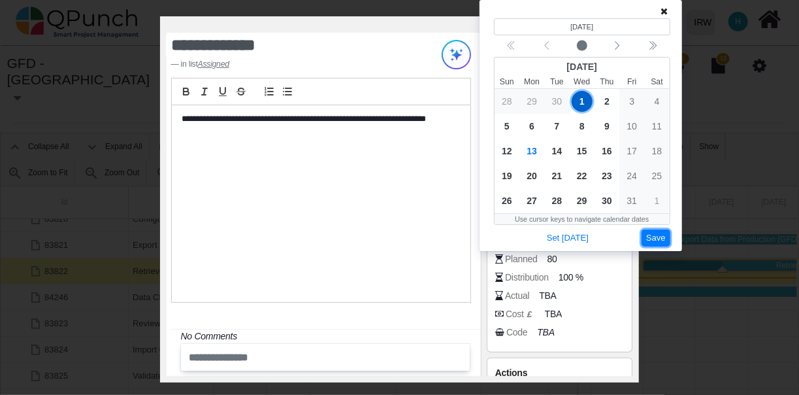
click at [659, 238] on button "Save" at bounding box center [656, 238] width 29 height 18
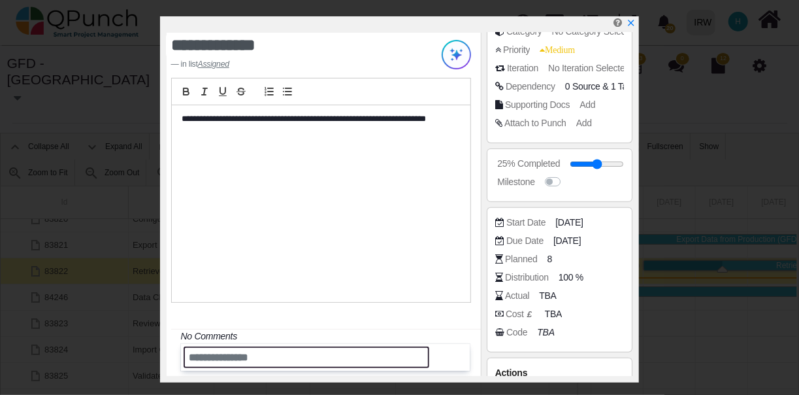
click at [301, 363] on input "text" at bounding box center [307, 357] width 246 height 22
click at [313, 348] on input "text" at bounding box center [307, 357] width 246 height 22
click at [326, 363] on input "text" at bounding box center [307, 357] width 246 height 22
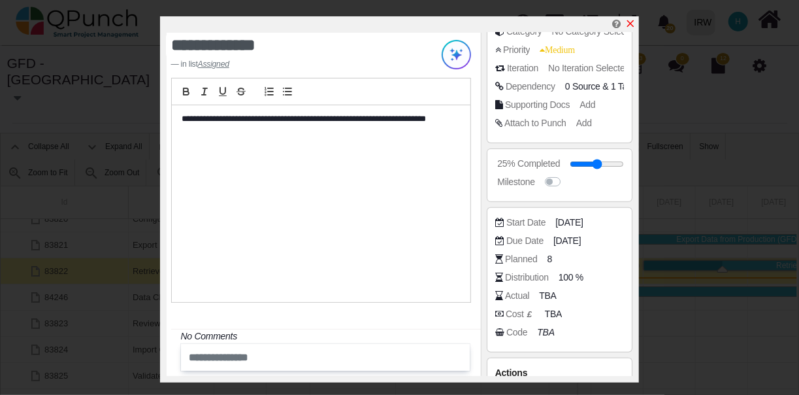
click at [629, 25] on icon "x" at bounding box center [630, 23] width 10 height 10
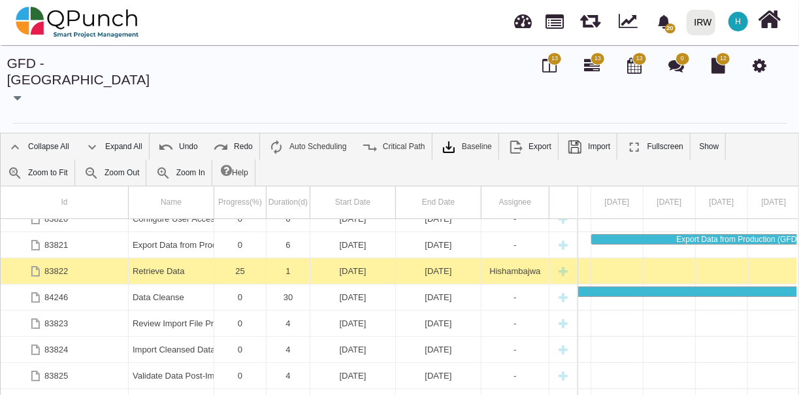
click at [551, 63] on span "13" at bounding box center [555, 58] width 14 height 13
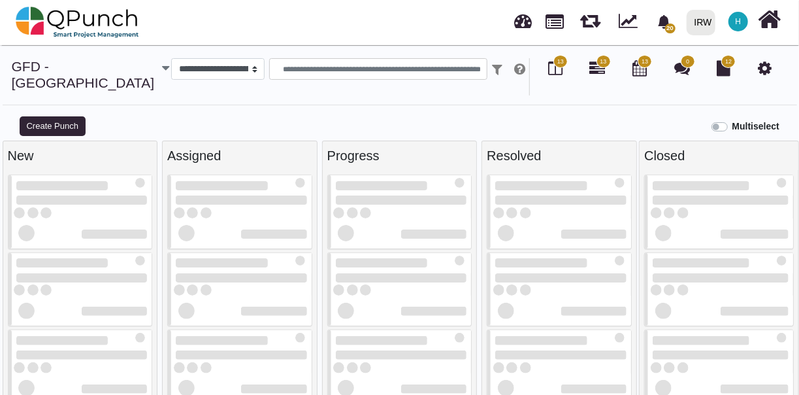
select select
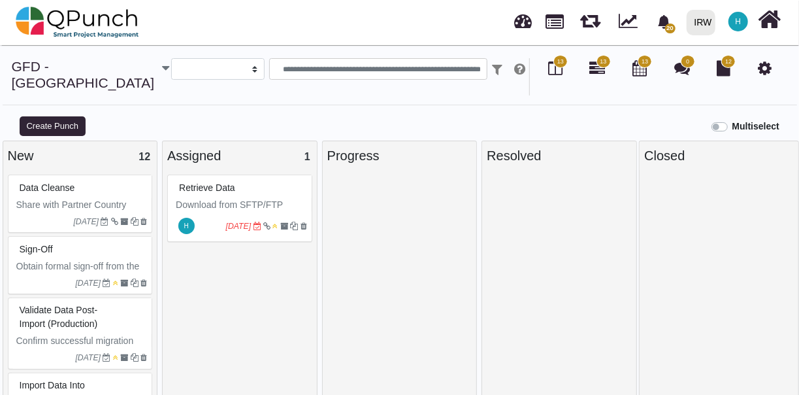
click at [231, 199] on span "Download from SFTP/FTP server or request the developer to provide the data." at bounding box center [240, 218] width 129 height 38
click at [231, 191] on div "Retrieve Data Download from SFTP/FTP server or request the developer to provide…" at bounding box center [239, 207] width 145 height 67
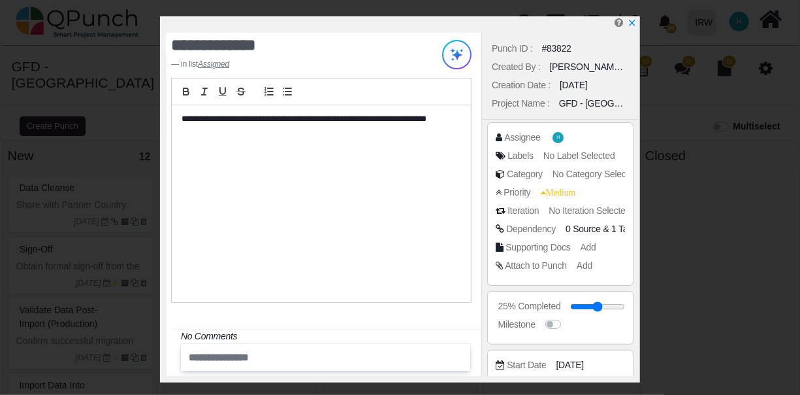
click at [363, 357] on input "text" at bounding box center [307, 357] width 246 height 22
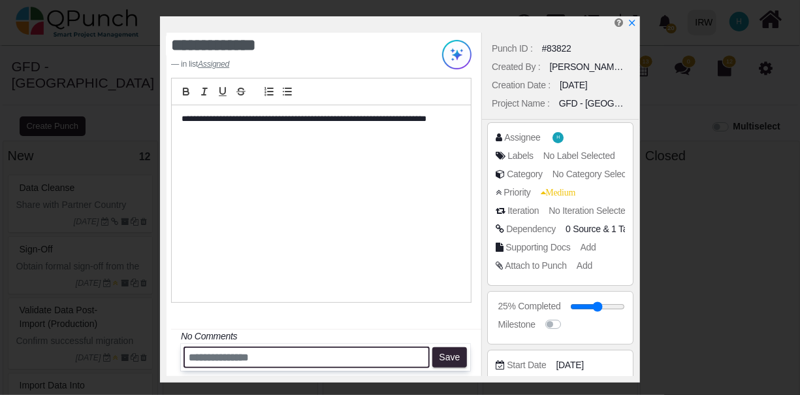
click at [361, 357] on input "text" at bounding box center [307, 357] width 246 height 22
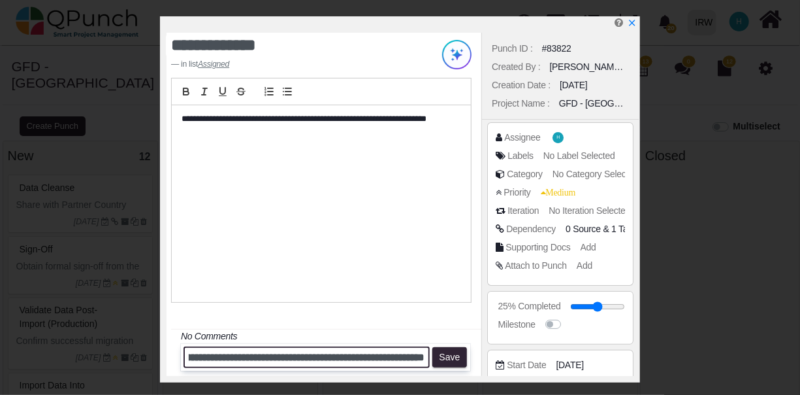
scroll to position [0, 71]
type input "**********"
click at [588, 264] on span "Add" at bounding box center [587, 265] width 16 height 10
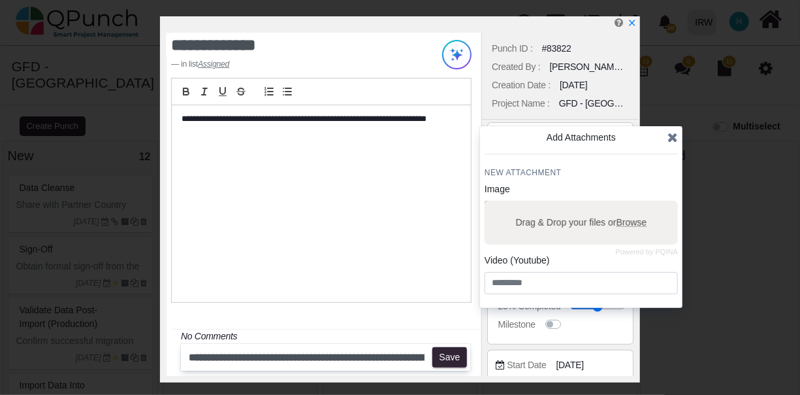
click at [634, 220] on span "Browse" at bounding box center [632, 222] width 31 height 10
click at [634, 205] on input "Drag & Drop your files or Browse" at bounding box center [581, 203] width 193 height 4
type input "**********"
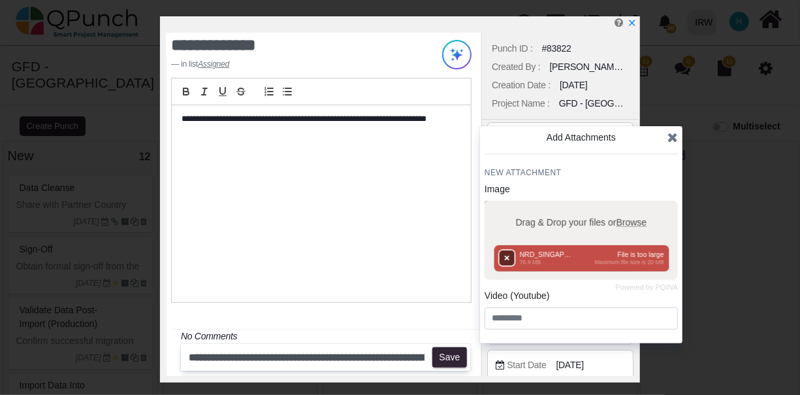
click at [510, 255] on button "Remove" at bounding box center [506, 257] width 15 height 15
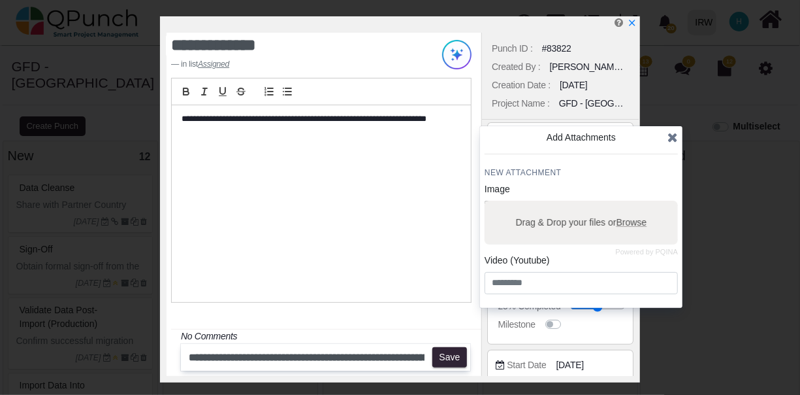
click at [634, 221] on span "Browse" at bounding box center [632, 222] width 31 height 10
click at [634, 205] on input "Drag & Drop your files or Browse" at bounding box center [581, 203] width 193 height 4
type input "**********"
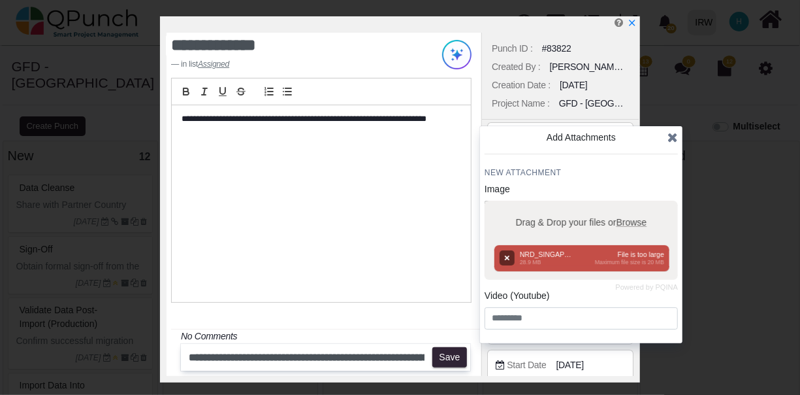
click at [672, 140] on icon at bounding box center [673, 137] width 10 height 13
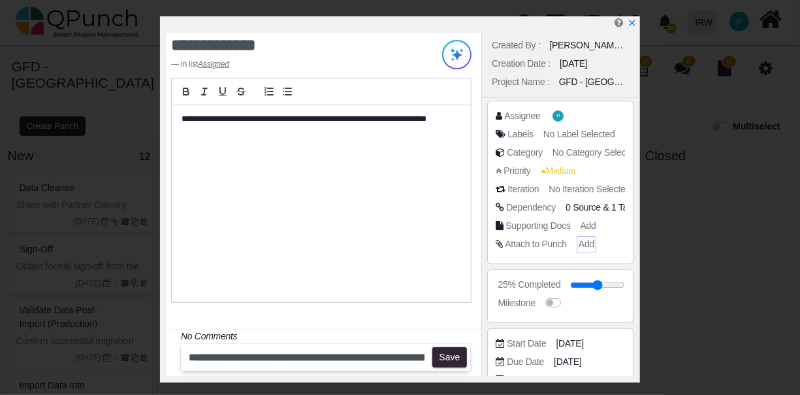
scroll to position [21, 0]
click at [633, 24] on icon "x" at bounding box center [632, 23] width 7 height 7
click at [446, 357] on button "Save" at bounding box center [450, 357] width 35 height 21
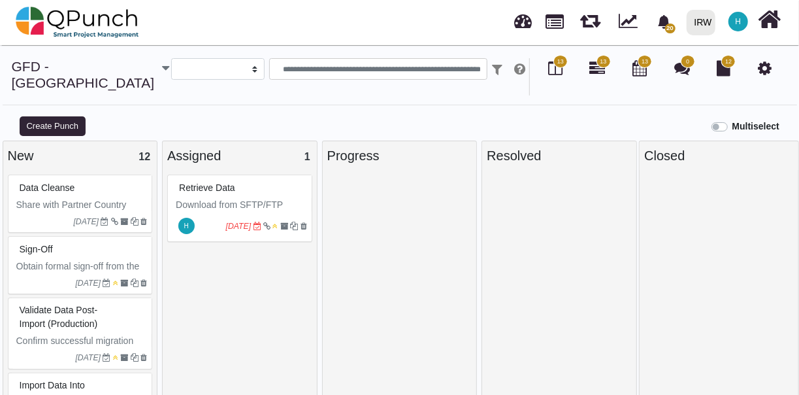
click at [77, 178] on div "Data Cleanse" at bounding box center [81, 188] width 131 height 20
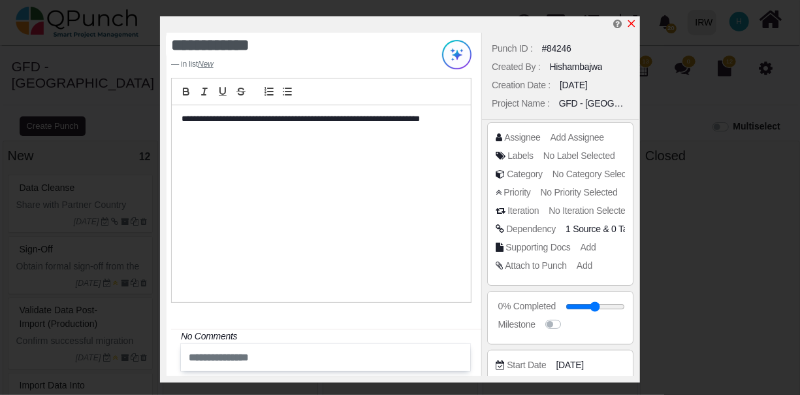
click at [634, 24] on icon "x" at bounding box center [632, 23] width 10 height 10
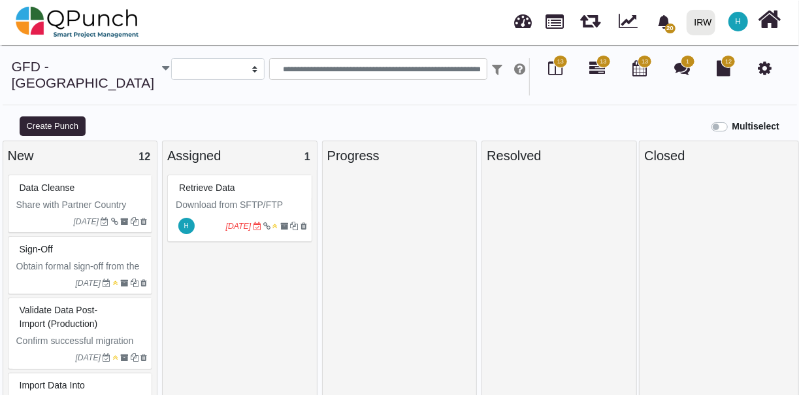
click at [247, 178] on div "Retrieve Data" at bounding box center [241, 188] width 131 height 20
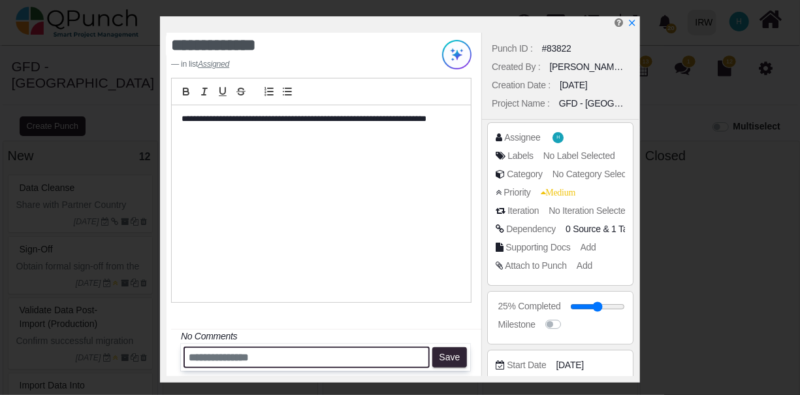
click at [336, 350] on input "text" at bounding box center [307, 357] width 246 height 22
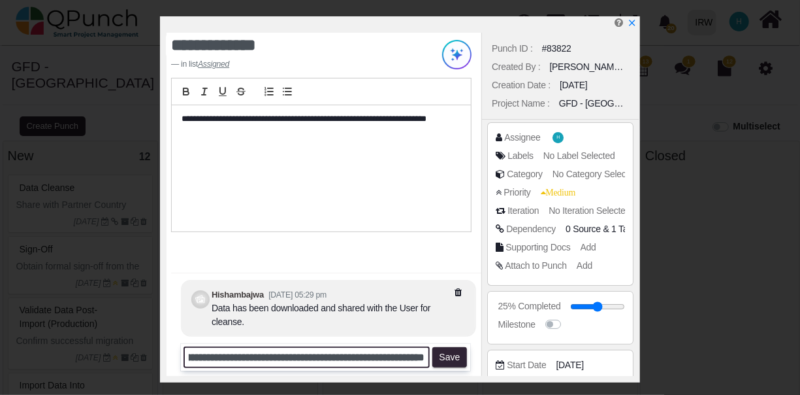
scroll to position [0, 263]
type input "**********"
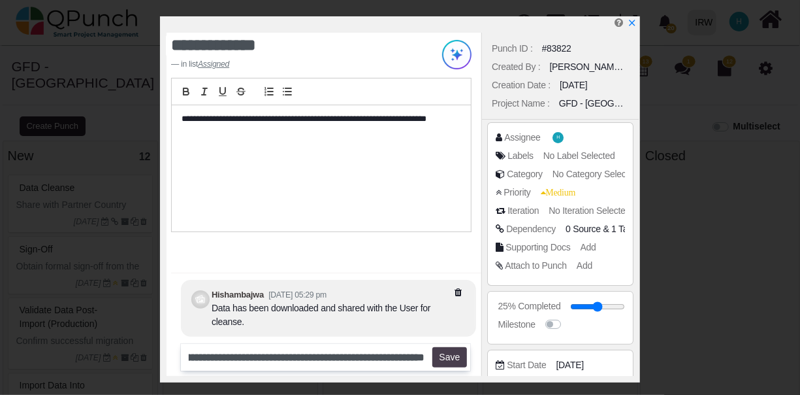
scroll to position [0, 0]
click at [451, 356] on button "Save" at bounding box center [450, 357] width 35 height 21
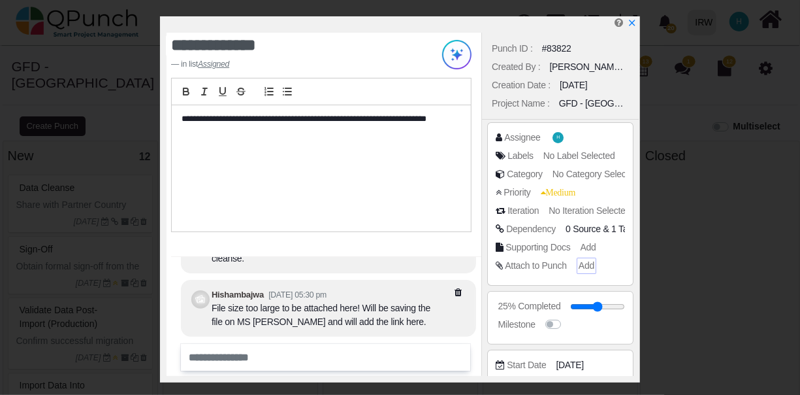
click at [587, 264] on span "Add" at bounding box center [587, 265] width 16 height 10
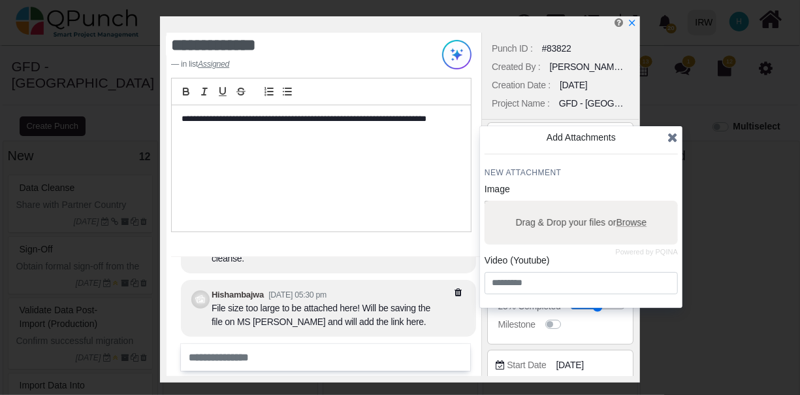
click at [387, 302] on div "File size too large to be attached here! Will be saving the file on MS [PERSON_…" at bounding box center [326, 314] width 229 height 27
click at [631, 221] on span "Browse" at bounding box center [632, 222] width 31 height 10
click at [631, 205] on input "Drag & Drop your files or Browse" at bounding box center [581, 203] width 193 height 4
type input "**********"
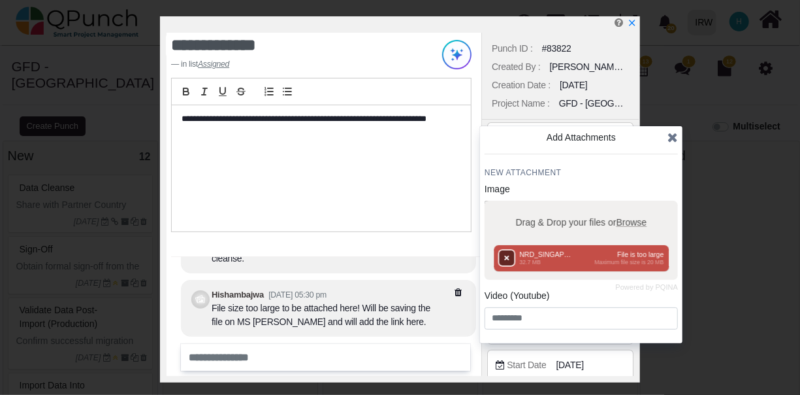
click at [506, 255] on button "Remove" at bounding box center [506, 257] width 15 height 15
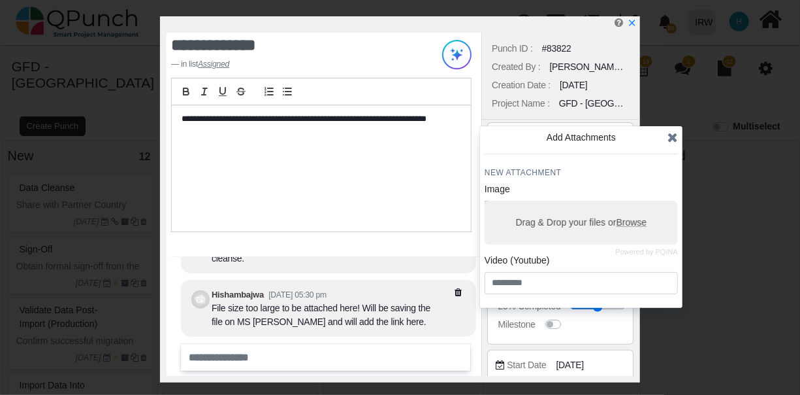
click at [628, 223] on span "Browse" at bounding box center [632, 222] width 31 height 10
click at [628, 205] on input "Drag & Drop your files or Browse" at bounding box center [581, 203] width 193 height 4
type input "**********"
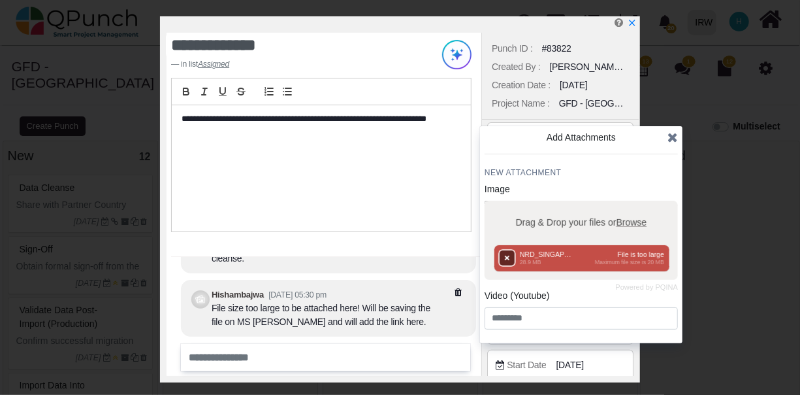
click at [508, 253] on button "Remove" at bounding box center [506, 257] width 15 height 15
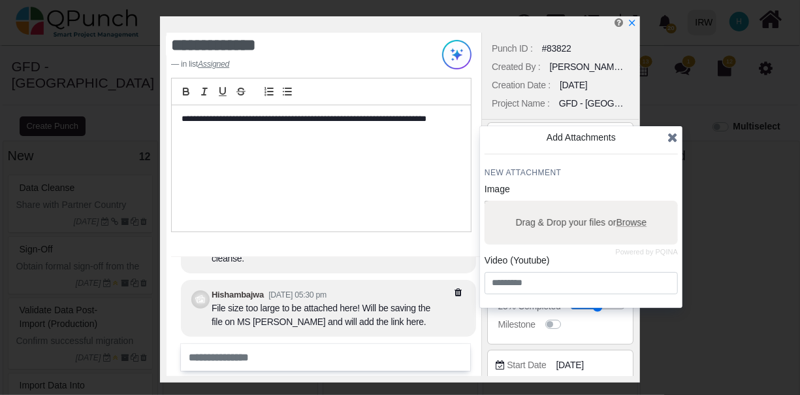
click at [675, 137] on icon at bounding box center [673, 137] width 10 height 13
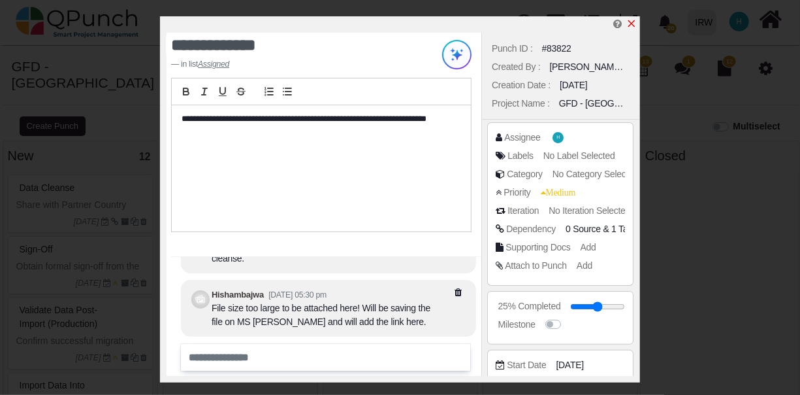
click at [632, 23] on icon "x" at bounding box center [632, 23] width 10 height 10
